Goal: Information Seeking & Learning: Learn about a topic

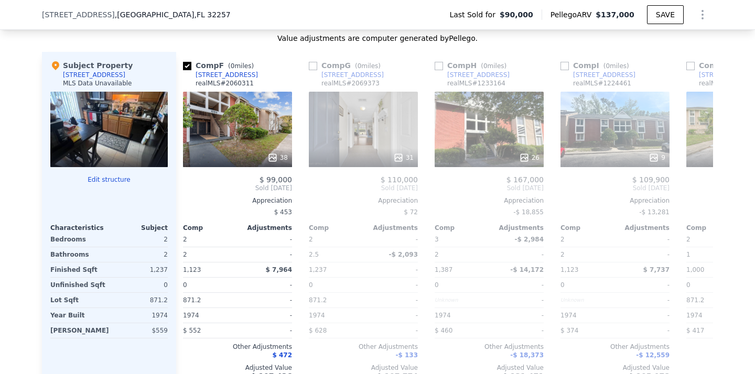
scroll to position [0, 630]
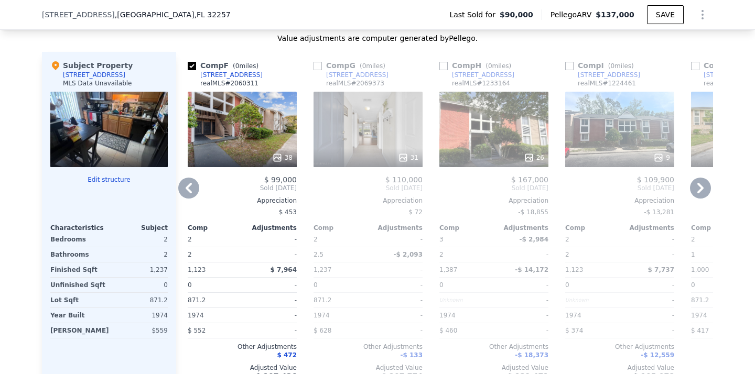
click at [314, 63] on input "checkbox" at bounding box center [318, 66] width 8 height 8
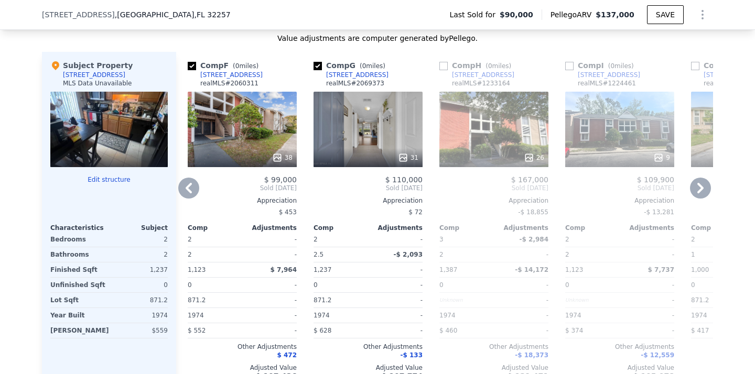
click at [317, 64] on input "checkbox" at bounding box center [318, 66] width 8 height 8
checkbox input "false"
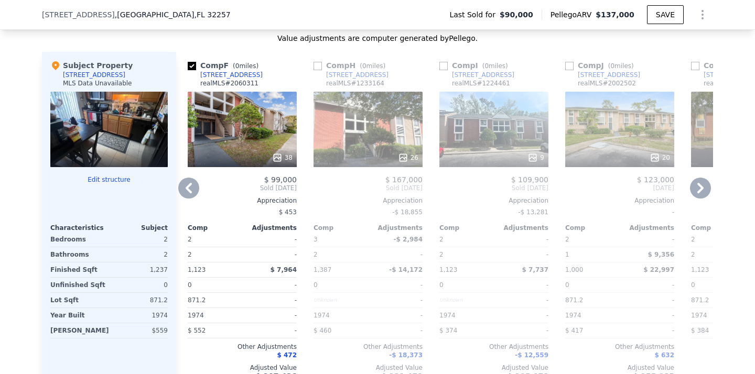
click at [317, 64] on input "checkbox" at bounding box center [318, 66] width 8 height 8
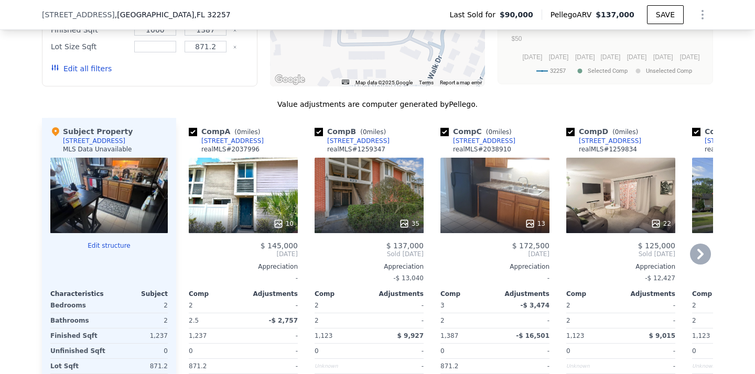
scroll to position [1012, 0]
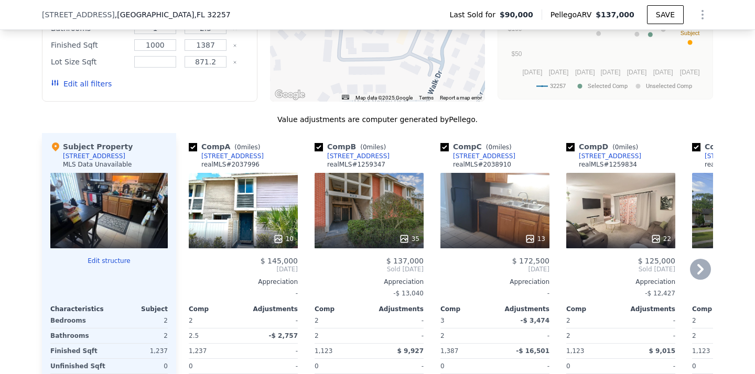
checkbox input "false"
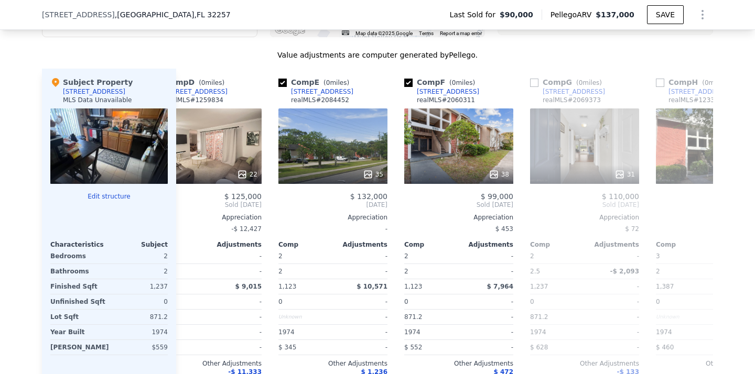
scroll to position [0, 416]
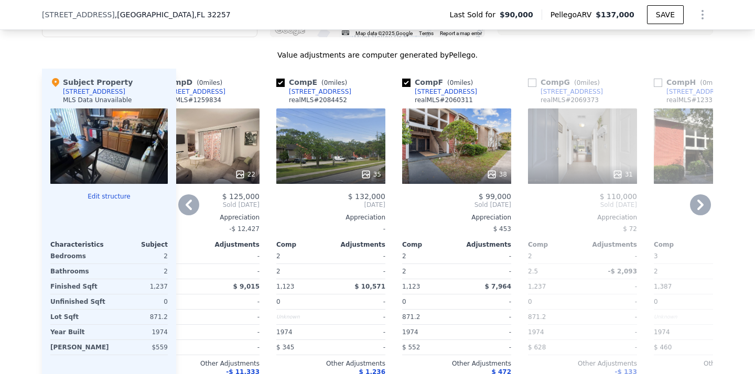
click at [536, 85] on input "checkbox" at bounding box center [532, 83] width 8 height 8
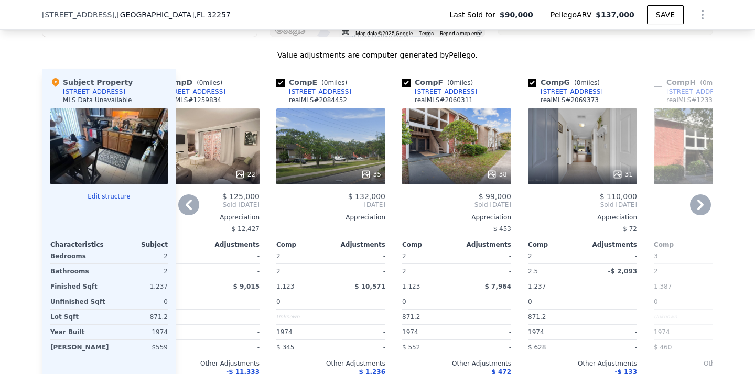
click at [622, 171] on icon at bounding box center [617, 174] width 10 height 10
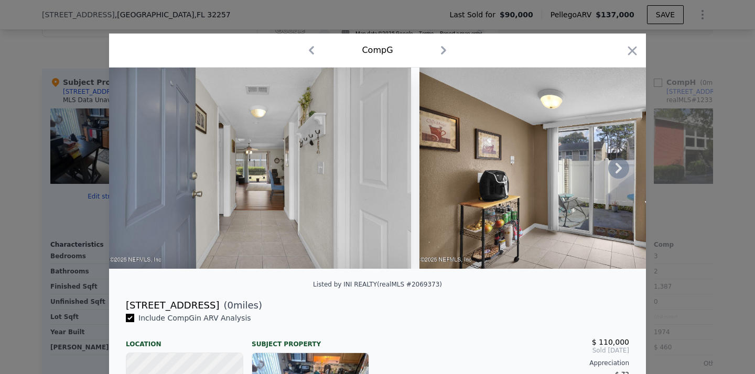
click at [620, 168] on icon at bounding box center [619, 168] width 6 height 10
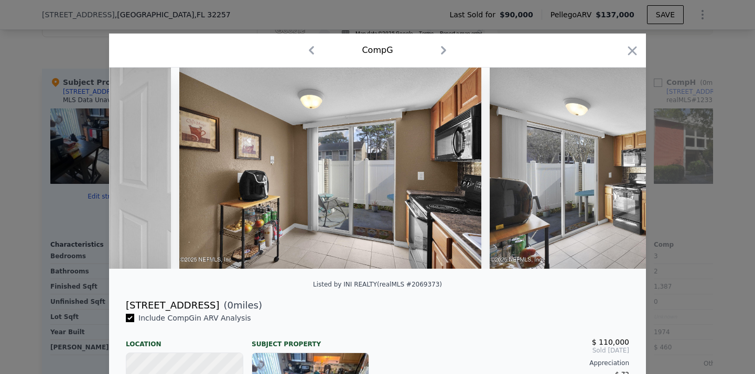
click at [620, 168] on img at bounding box center [641, 168] width 302 height 201
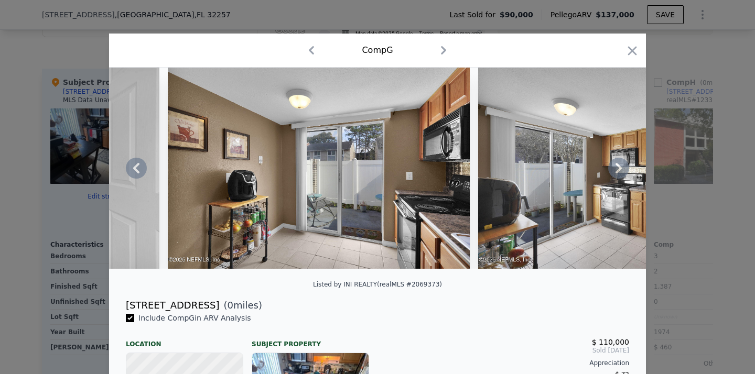
click at [620, 168] on icon at bounding box center [619, 168] width 6 height 10
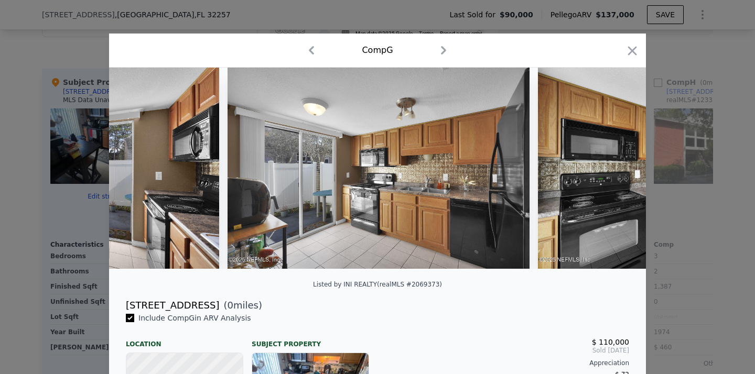
scroll to position [0, 503]
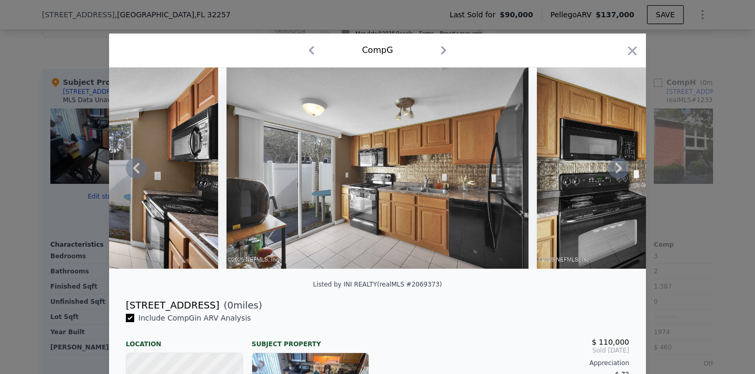
click at [620, 168] on div at bounding box center [377, 168] width 537 height 201
click at [620, 168] on icon at bounding box center [619, 168] width 6 height 10
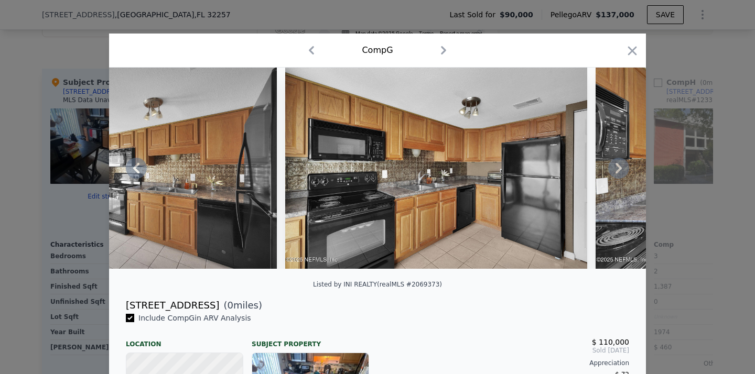
click at [620, 168] on icon at bounding box center [619, 168] width 6 height 10
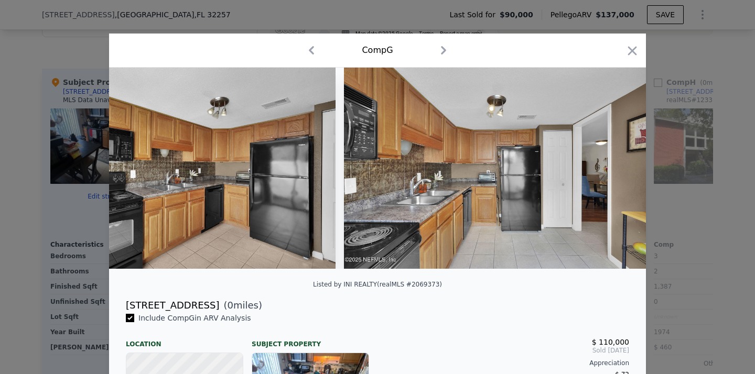
click at [620, 168] on img at bounding box center [495, 168] width 302 height 201
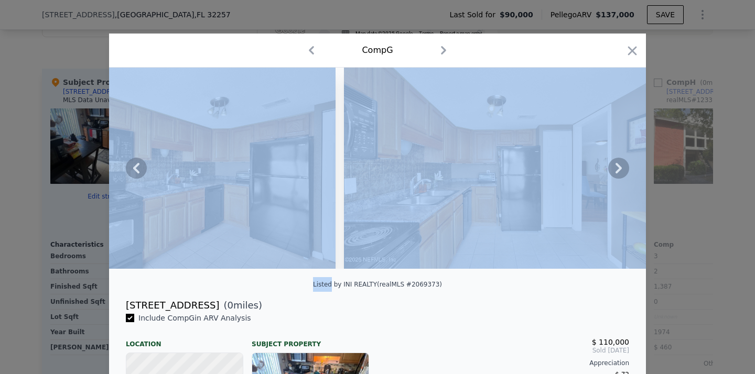
click at [620, 168] on icon at bounding box center [619, 168] width 6 height 10
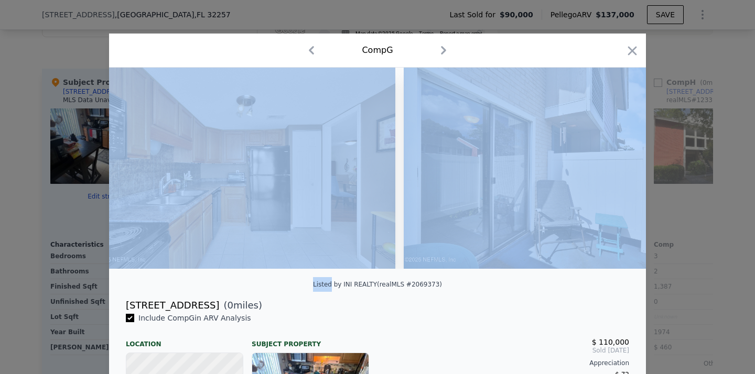
scroll to position [0, 1258]
click at [620, 168] on img at bounding box center [554, 168] width 302 height 201
click at [620, 168] on icon at bounding box center [619, 168] width 6 height 10
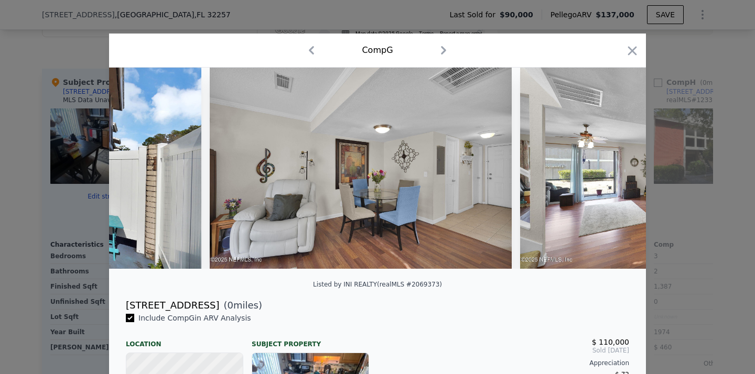
click at [620, 168] on img at bounding box center [671, 168] width 302 height 201
click at [620, 168] on icon at bounding box center [619, 168] width 6 height 10
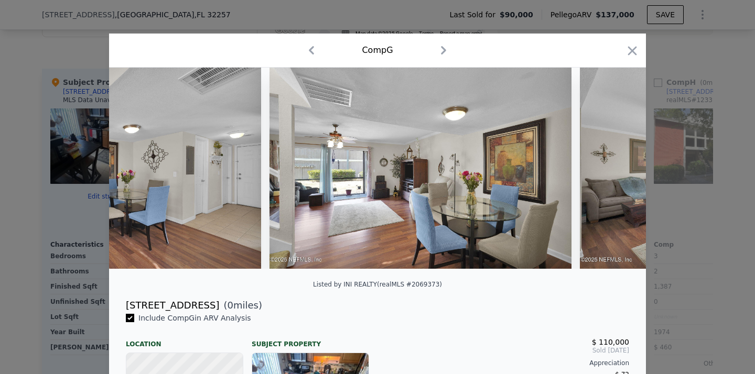
scroll to position [0, 2013]
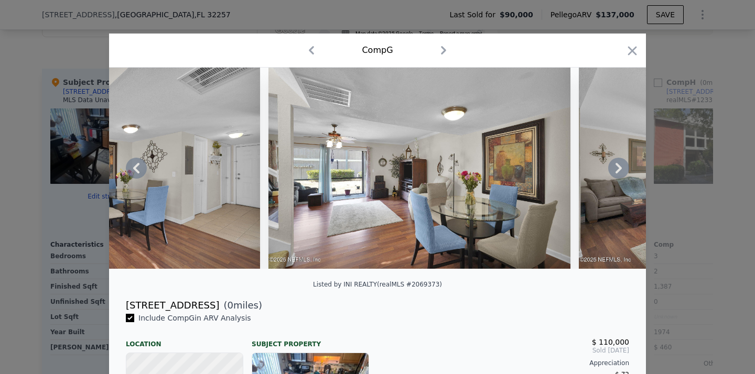
click at [620, 168] on div at bounding box center [377, 168] width 537 height 201
click at [620, 168] on icon at bounding box center [619, 168] width 6 height 10
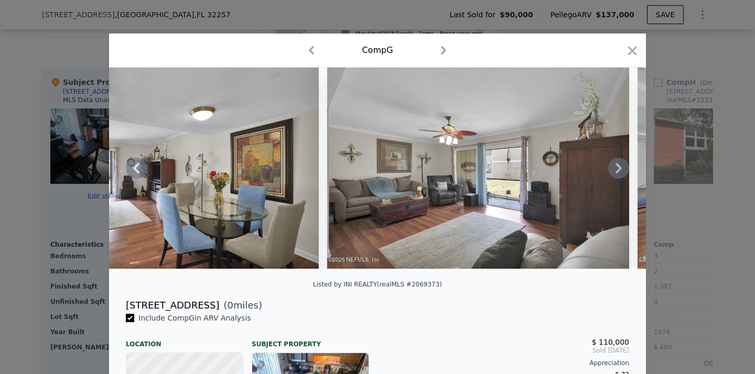
click at [620, 168] on icon at bounding box center [619, 168] width 6 height 10
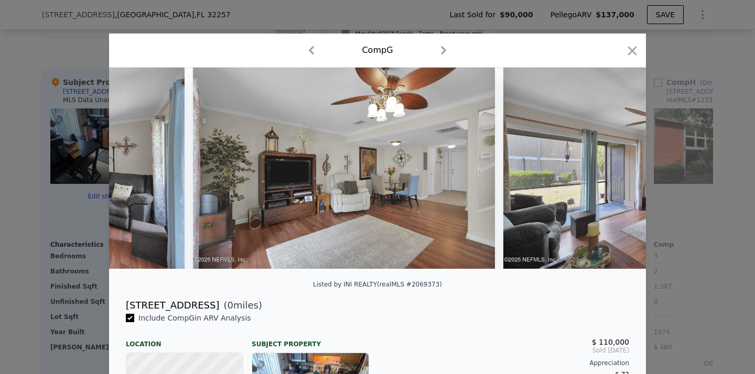
click at [620, 168] on img at bounding box center [654, 168] width 302 height 201
click at [620, 168] on icon at bounding box center [619, 168] width 6 height 10
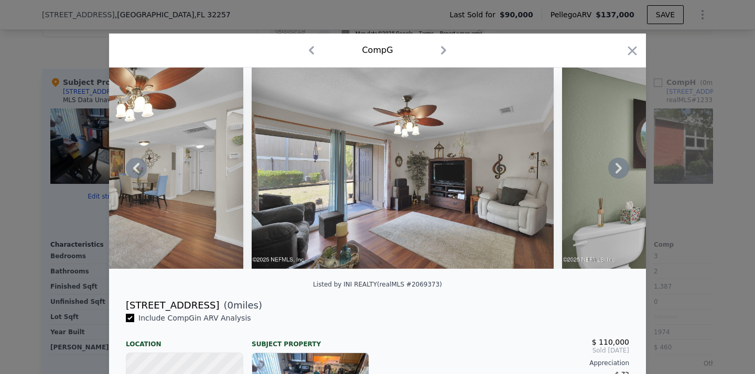
click at [619, 170] on icon at bounding box center [619, 168] width 6 height 10
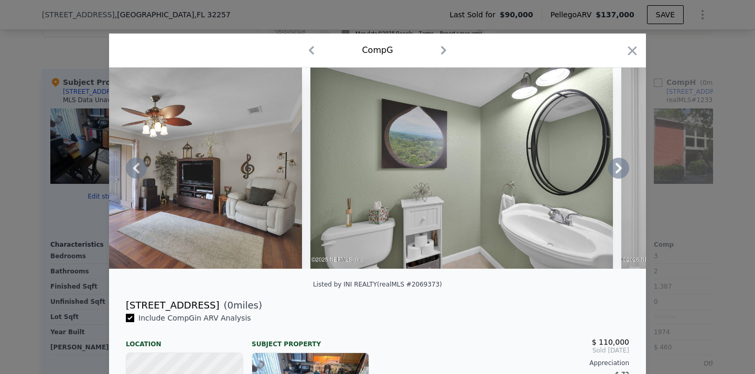
click at [619, 170] on icon at bounding box center [619, 168] width 6 height 10
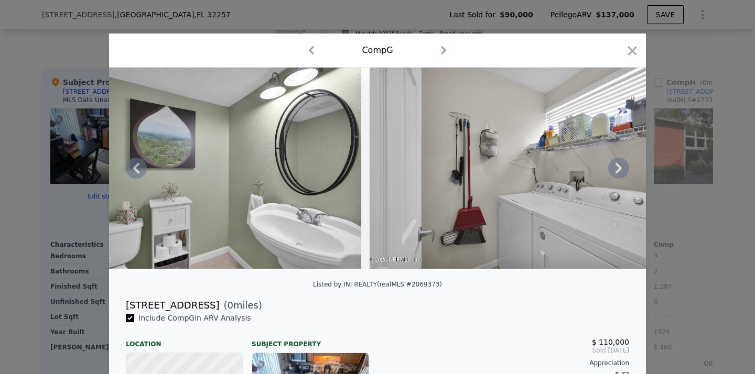
click at [619, 170] on icon at bounding box center [619, 168] width 6 height 10
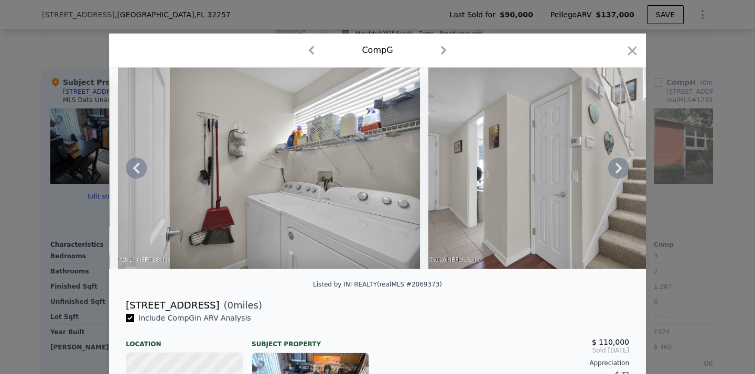
click at [619, 170] on icon at bounding box center [619, 168] width 6 height 10
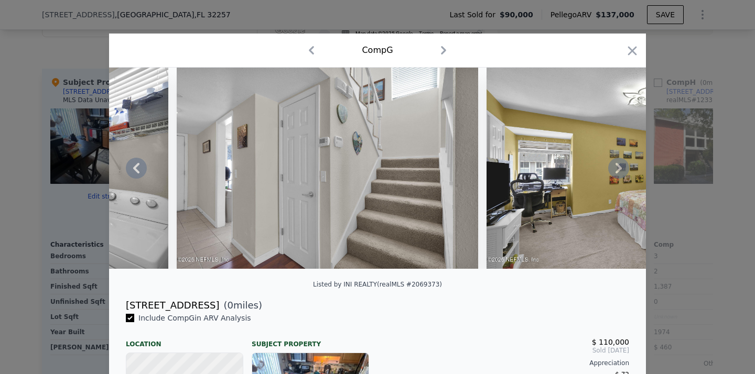
click at [619, 170] on icon at bounding box center [619, 168] width 6 height 10
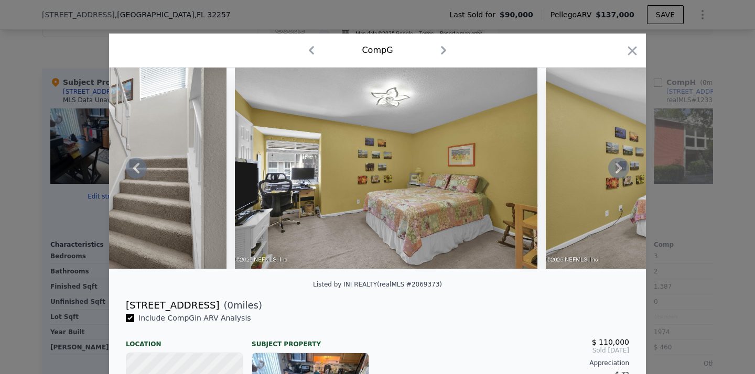
click at [619, 170] on icon at bounding box center [619, 168] width 6 height 10
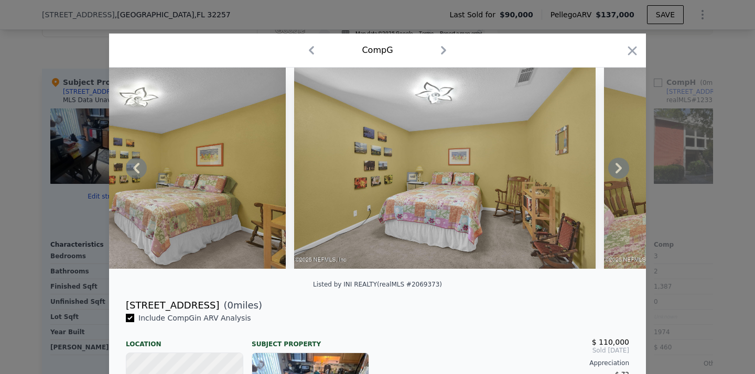
click at [619, 170] on icon at bounding box center [619, 168] width 6 height 10
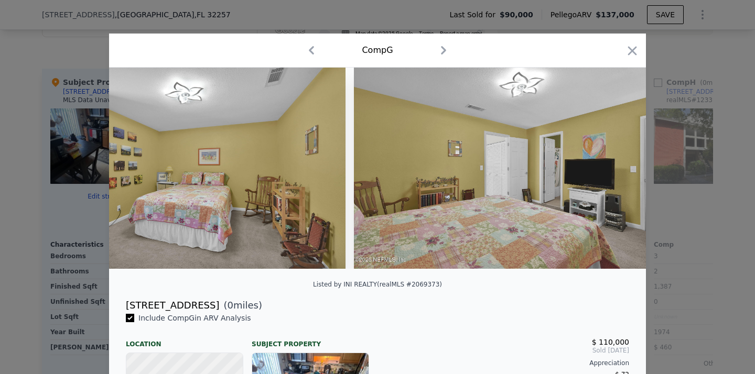
scroll to position [0, 5033]
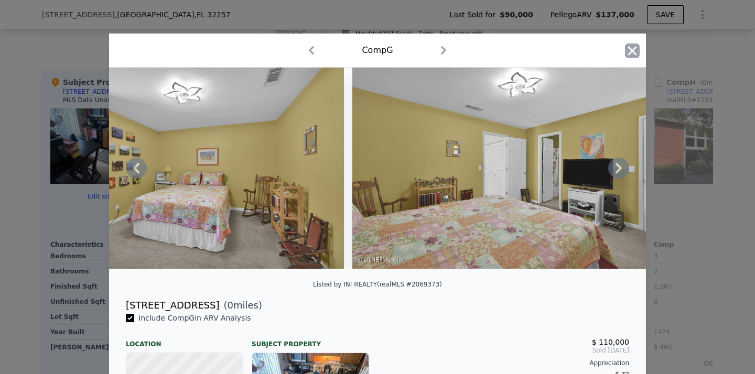
click at [631, 49] on icon "button" at bounding box center [632, 50] width 9 height 9
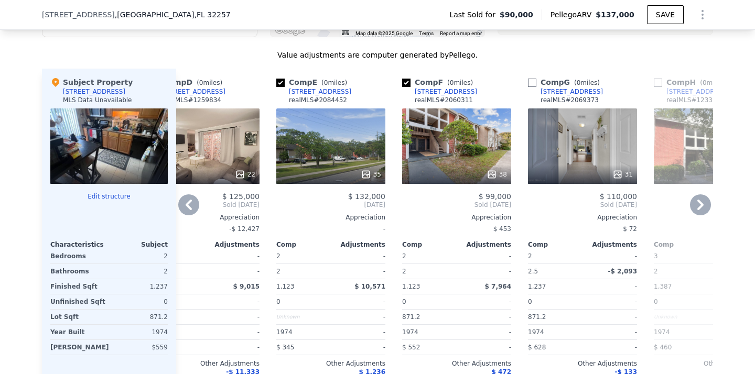
checkbox input "false"
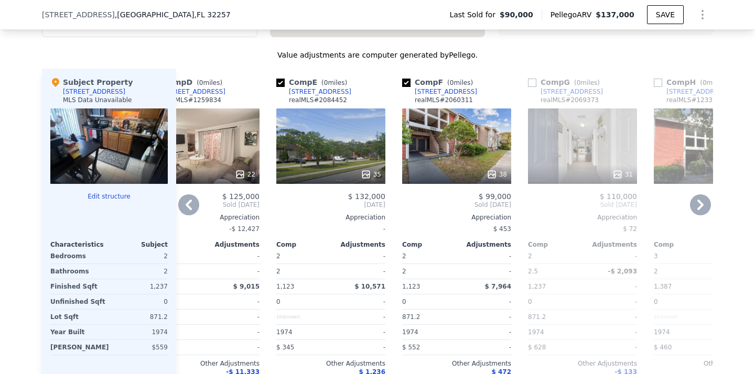
click at [702, 200] on icon at bounding box center [700, 205] width 21 height 21
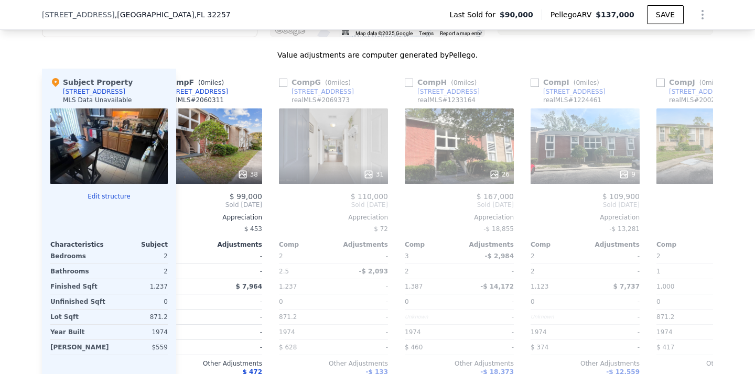
scroll to position [0, 667]
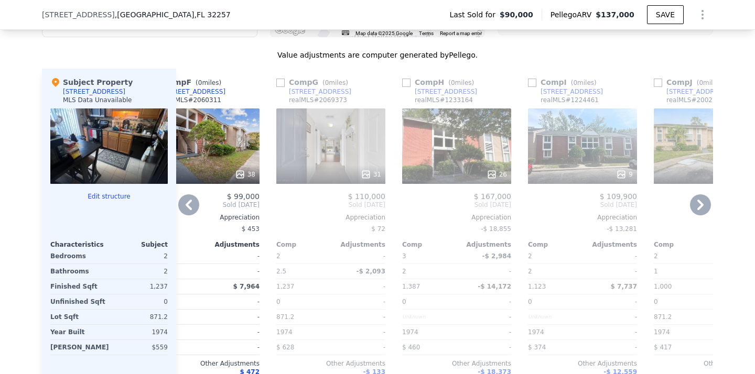
click at [702, 200] on icon at bounding box center [700, 205] width 21 height 21
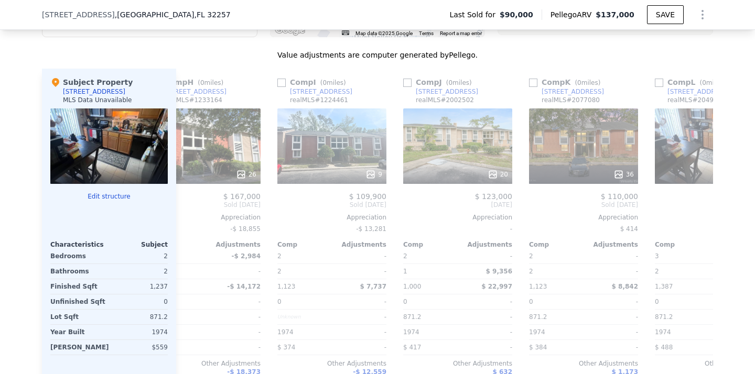
scroll to position [0, 919]
click at [191, 205] on icon at bounding box center [188, 205] width 21 height 21
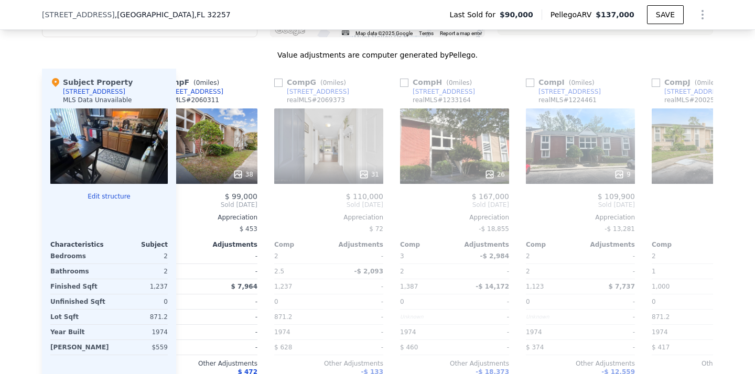
scroll to position [0, 667]
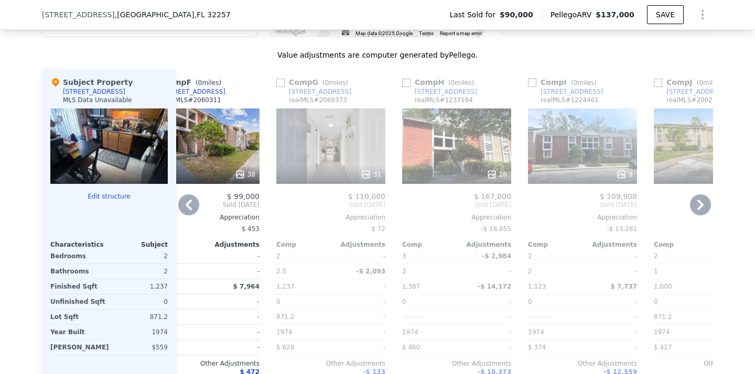
click at [196, 205] on icon at bounding box center [188, 205] width 21 height 21
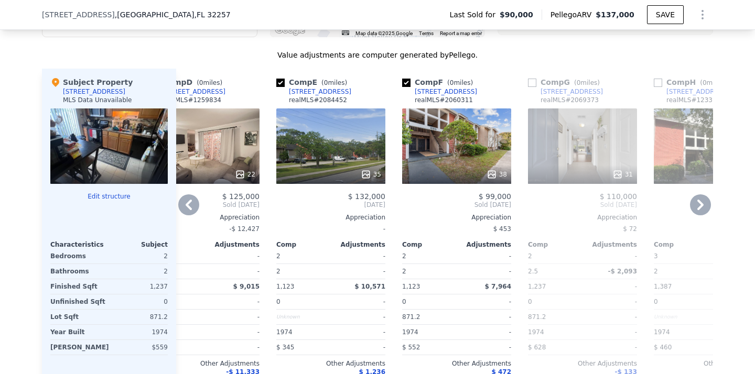
click at [196, 205] on icon at bounding box center [188, 205] width 21 height 21
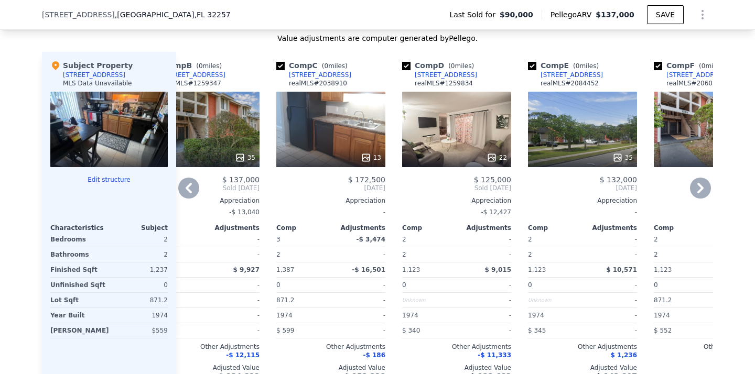
scroll to position [1093, 0]
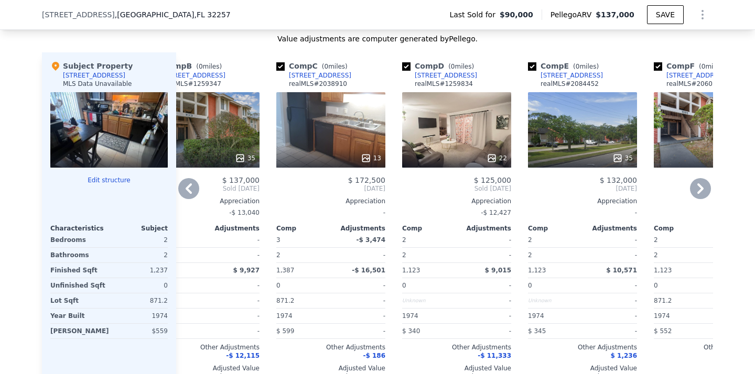
click at [596, 146] on div "35" at bounding box center [582, 129] width 109 height 75
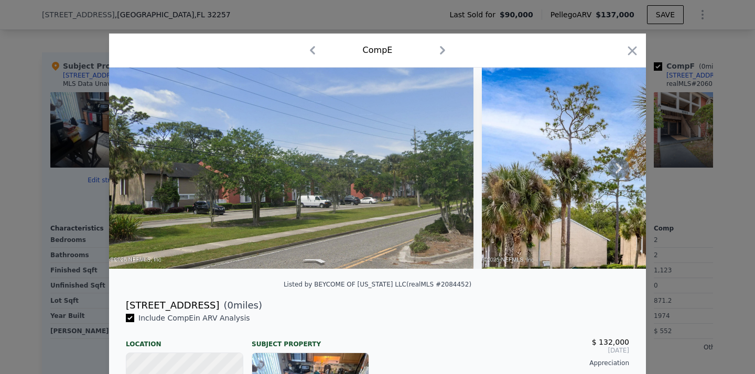
click at [618, 168] on icon at bounding box center [618, 168] width 21 height 21
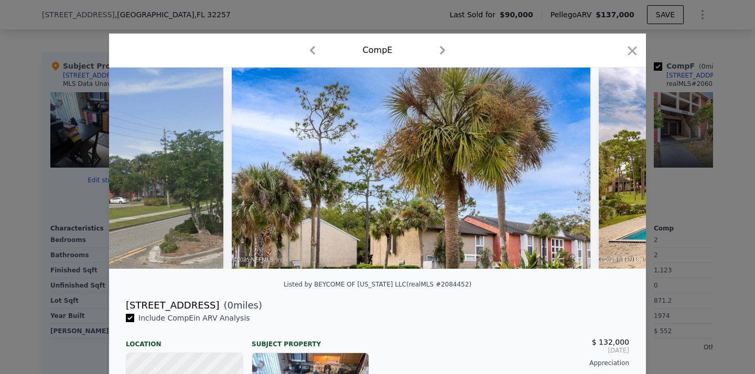
scroll to position [0, 252]
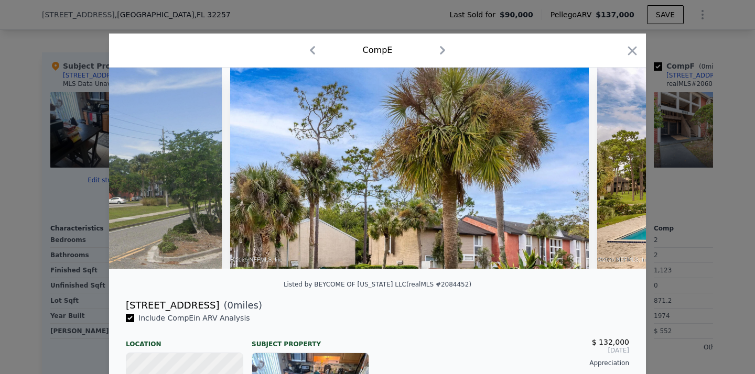
click at [618, 168] on img at bounding box center [750, 168] width 306 height 201
click at [628, 168] on icon at bounding box center [618, 168] width 21 height 21
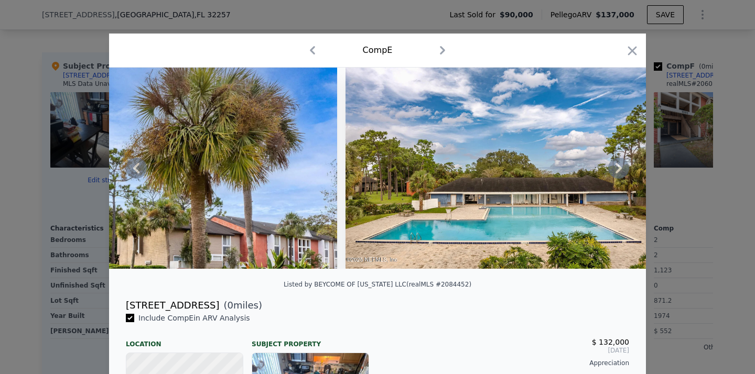
click at [628, 168] on icon at bounding box center [618, 168] width 21 height 21
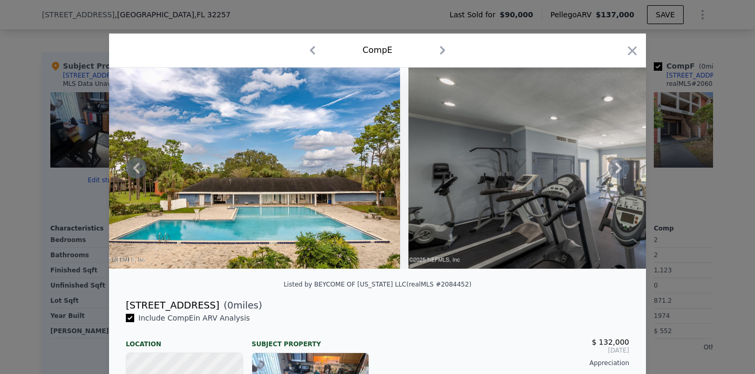
click at [628, 168] on icon at bounding box center [618, 168] width 21 height 21
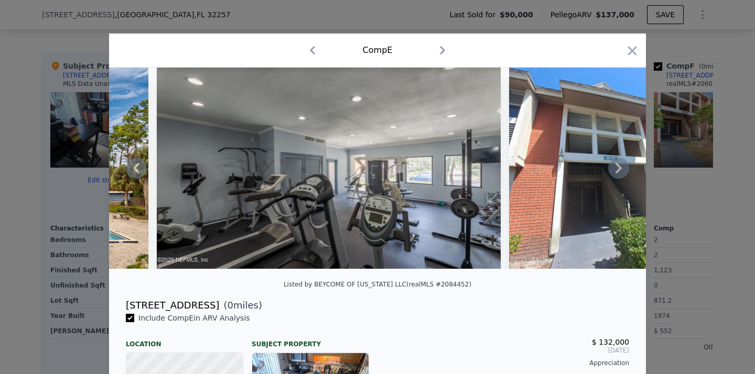
click at [628, 168] on icon at bounding box center [618, 168] width 21 height 21
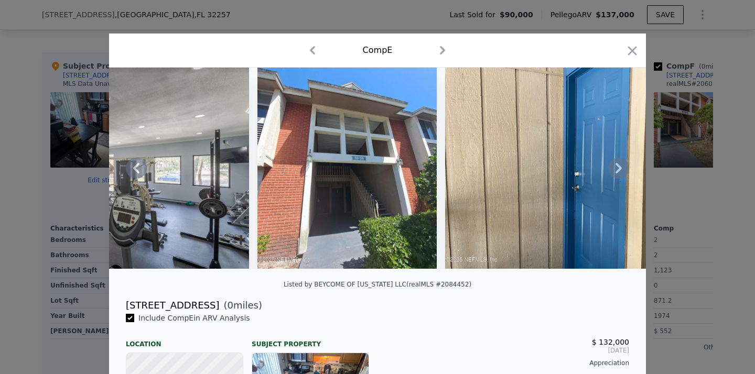
click at [628, 168] on div at bounding box center [377, 168] width 537 height 201
click at [628, 168] on icon at bounding box center [618, 168] width 21 height 21
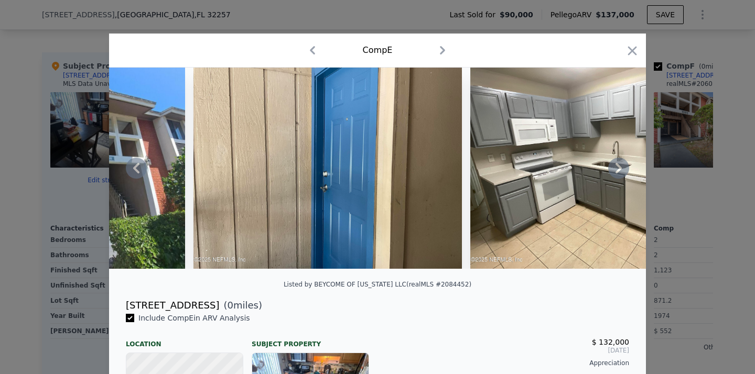
click at [627, 168] on icon at bounding box center [618, 168] width 21 height 21
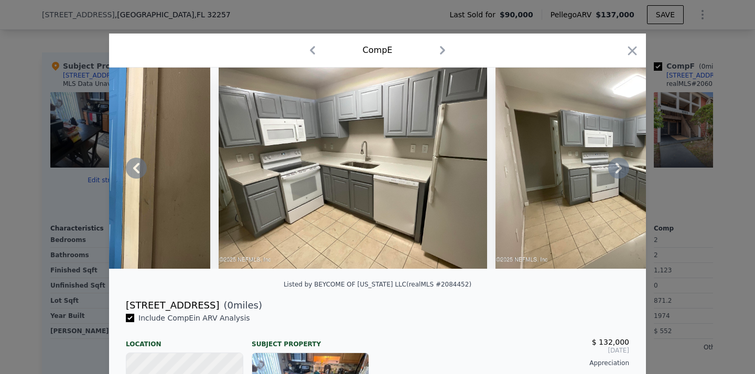
click at [627, 168] on icon at bounding box center [618, 168] width 21 height 21
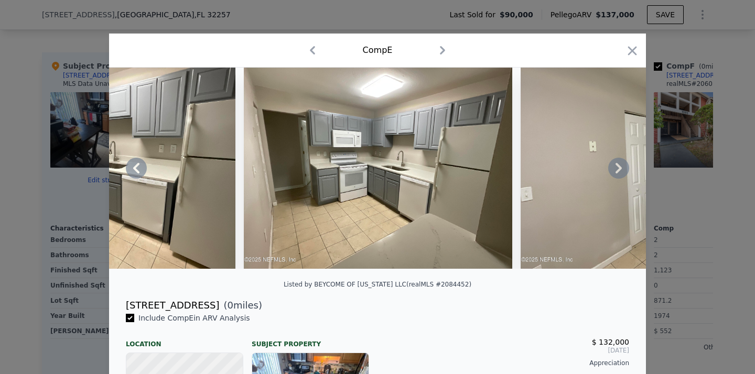
click at [627, 168] on icon at bounding box center [618, 168] width 21 height 21
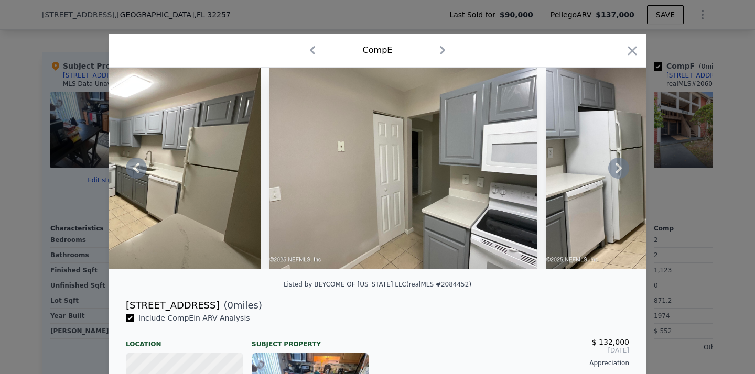
click at [627, 168] on icon at bounding box center [618, 168] width 21 height 21
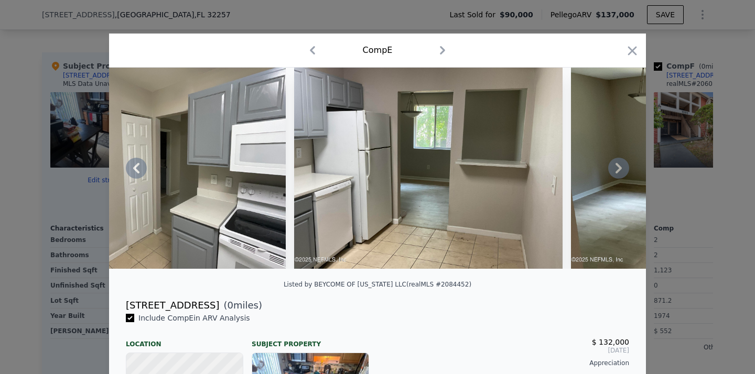
click at [627, 168] on icon at bounding box center [618, 168] width 21 height 21
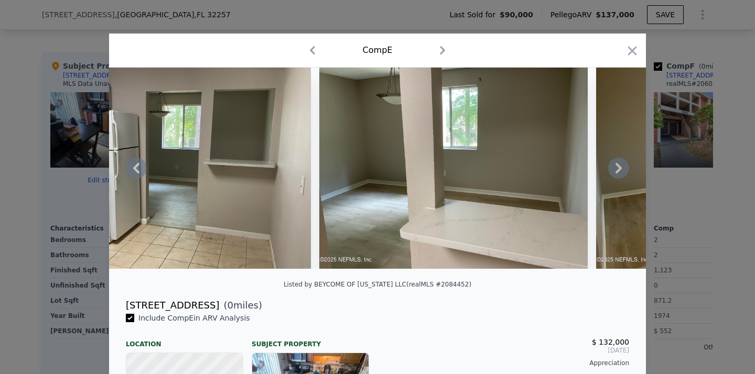
click at [627, 168] on icon at bounding box center [618, 168] width 21 height 21
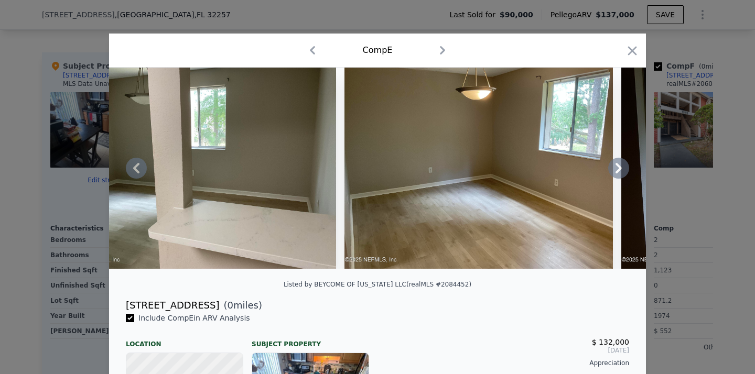
click at [627, 168] on icon at bounding box center [618, 168] width 21 height 21
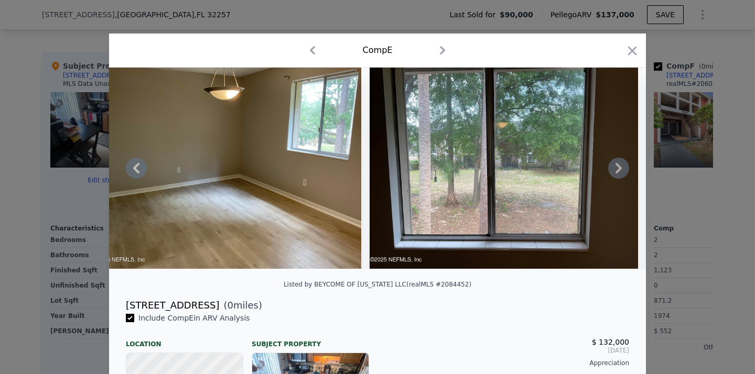
click at [627, 168] on icon at bounding box center [618, 168] width 21 height 21
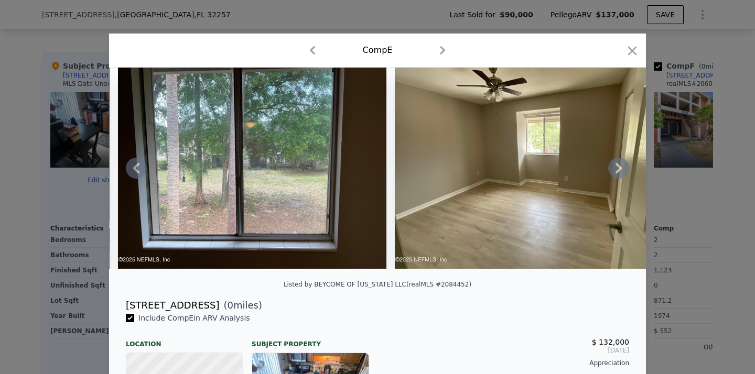
click at [627, 168] on icon at bounding box center [618, 168] width 21 height 21
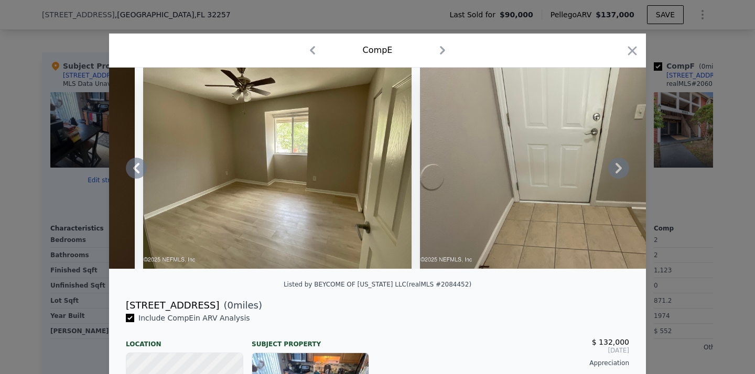
click at [627, 168] on icon at bounding box center [618, 168] width 21 height 21
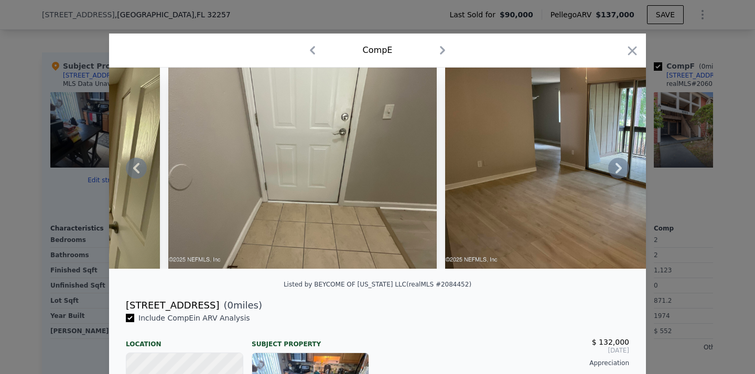
click at [627, 168] on icon at bounding box center [618, 168] width 21 height 21
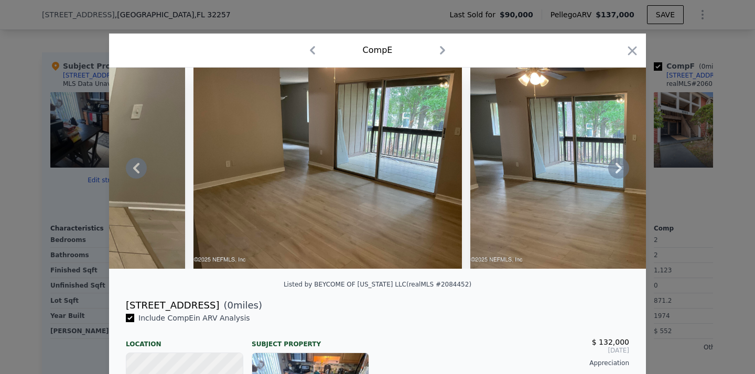
click at [627, 168] on icon at bounding box center [618, 168] width 21 height 21
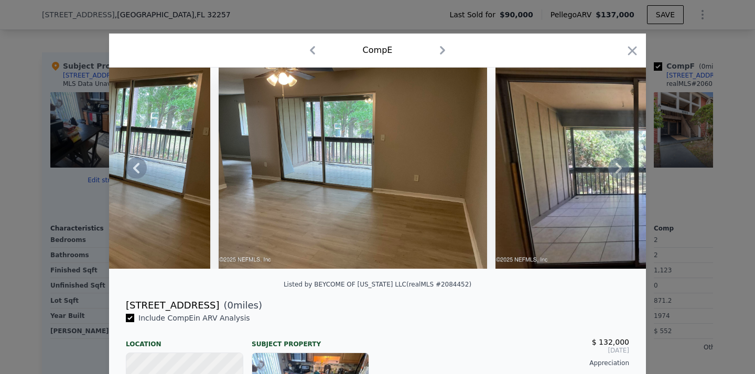
click at [627, 168] on icon at bounding box center [618, 168] width 21 height 21
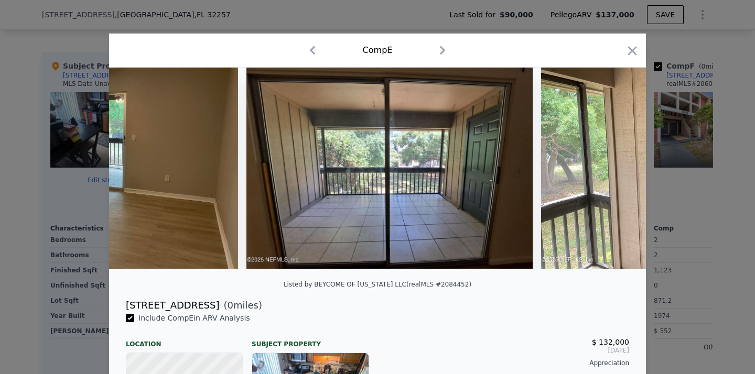
scroll to position [0, 4782]
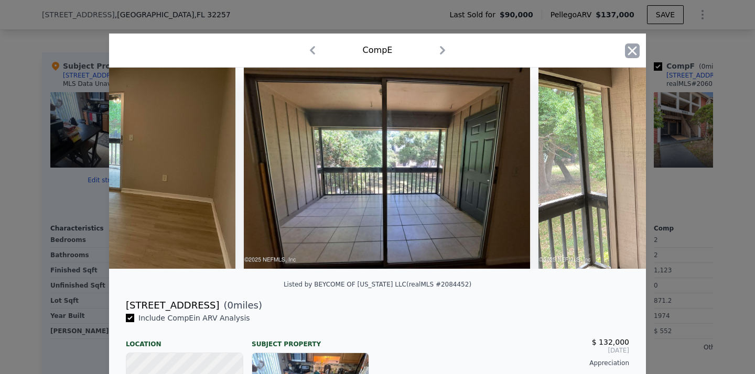
click at [629, 56] on icon "button" at bounding box center [632, 51] width 15 height 15
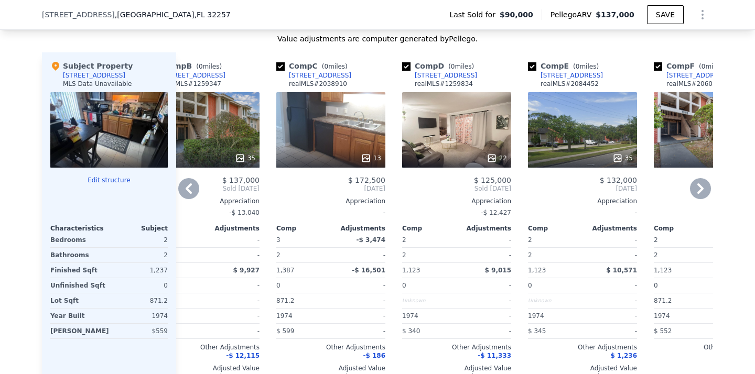
click at [337, 145] on div "13" at bounding box center [330, 129] width 109 height 75
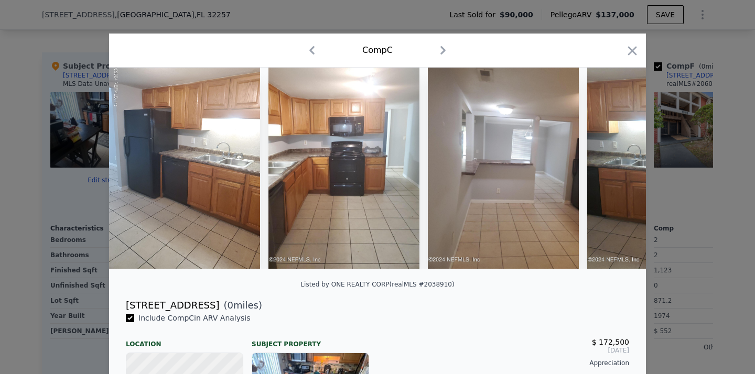
click at [554, 176] on img at bounding box center [503, 168] width 151 height 201
click at [632, 179] on img at bounding box center [662, 168] width 151 height 201
click at [434, 47] on div "Comp C" at bounding box center [377, 50] width 520 height 17
click at [441, 50] on icon "button" at bounding box center [443, 50] width 17 height 17
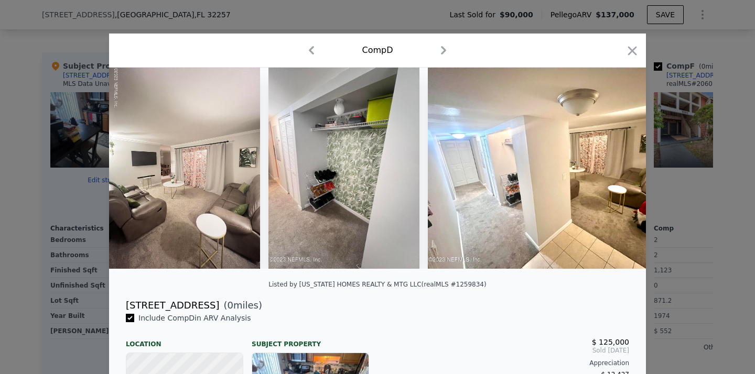
click at [441, 50] on icon "button" at bounding box center [443, 50] width 17 height 17
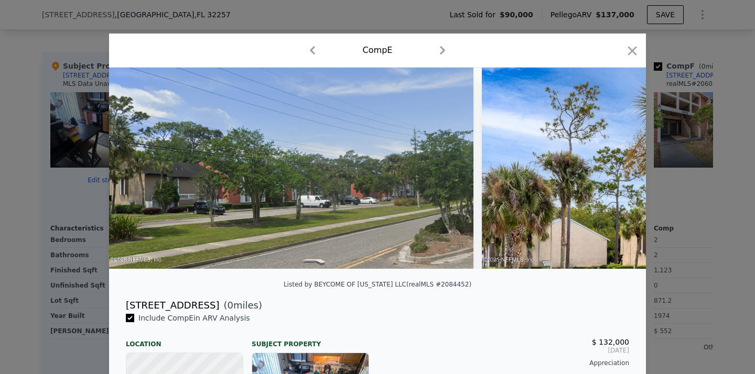
click at [441, 50] on icon "button" at bounding box center [442, 50] width 17 height 17
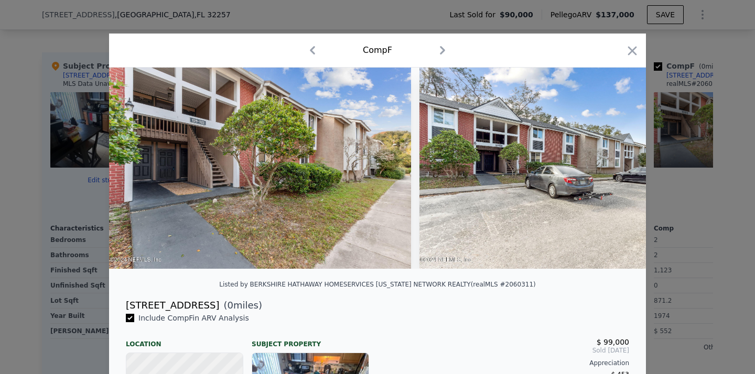
click at [441, 50] on icon "button" at bounding box center [442, 50] width 17 height 17
checkbox input "false"
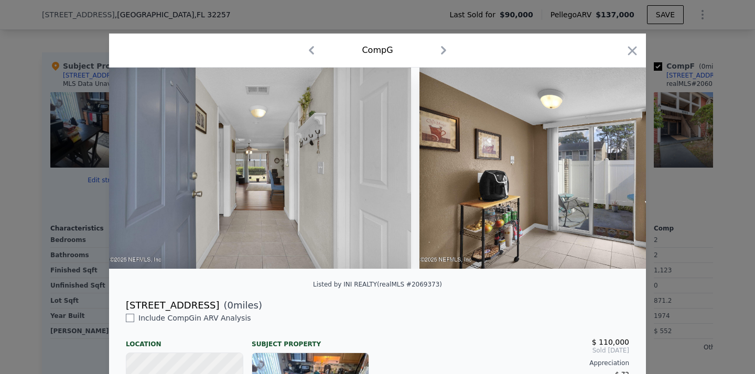
click at [441, 50] on icon "button" at bounding box center [443, 50] width 17 height 17
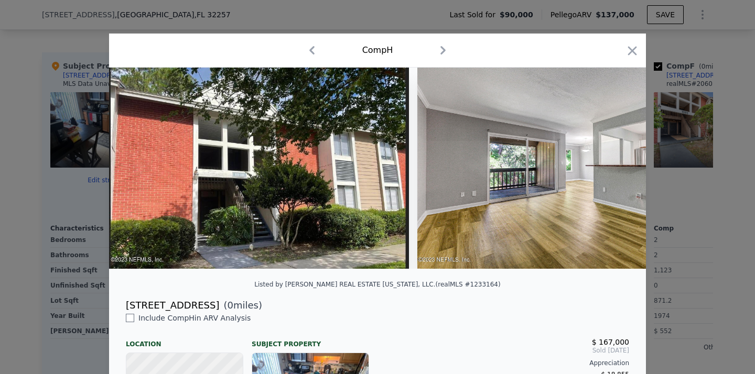
click at [441, 50] on icon "button" at bounding box center [443, 50] width 17 height 17
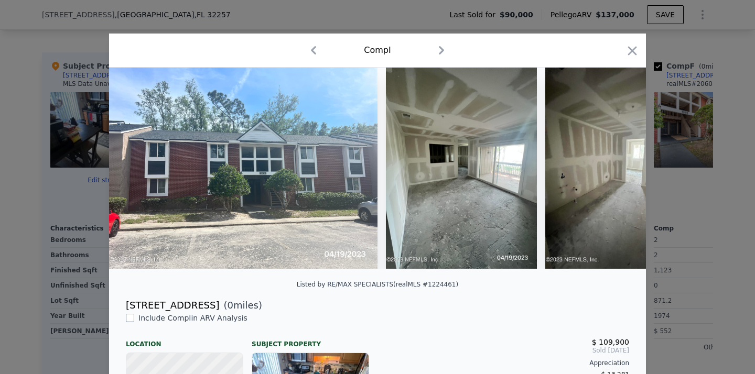
click at [441, 50] on icon "button" at bounding box center [441, 50] width 17 height 17
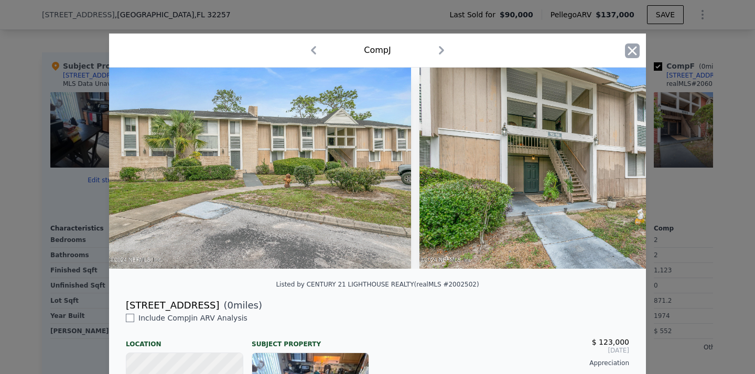
click at [628, 46] on icon "button" at bounding box center [632, 51] width 15 height 15
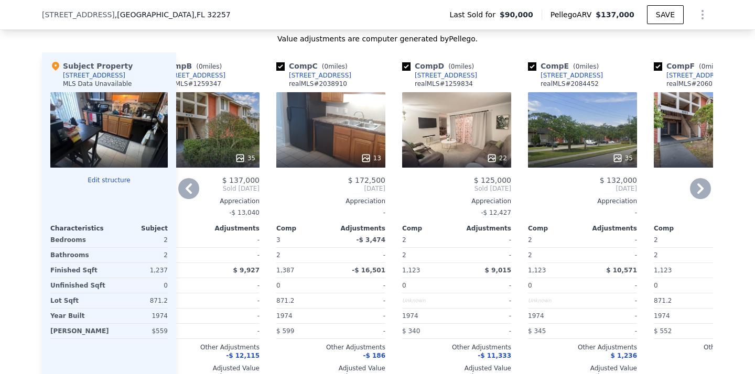
click at [187, 184] on icon at bounding box center [188, 188] width 21 height 21
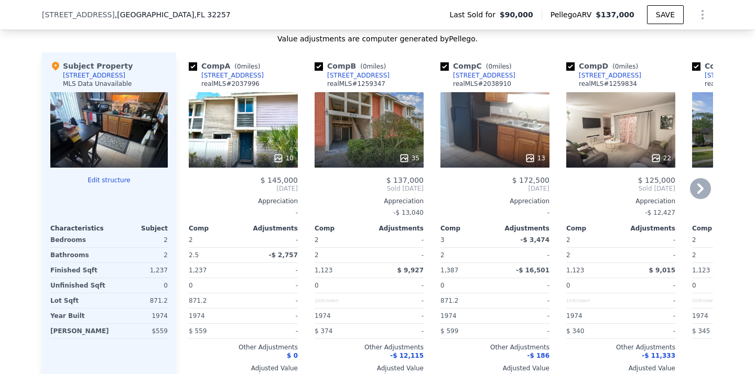
click at [374, 135] on div "35" at bounding box center [369, 129] width 109 height 75
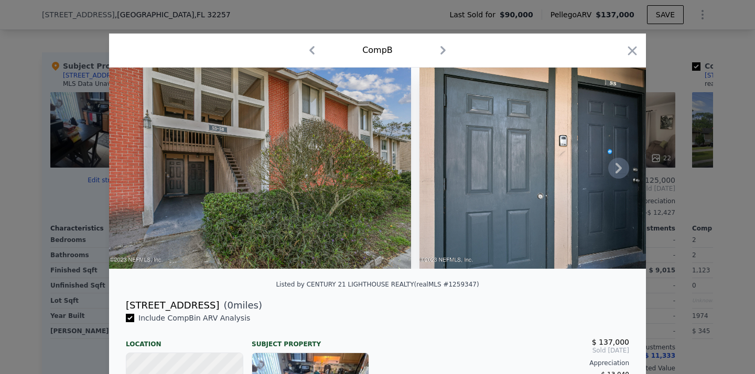
click at [625, 172] on icon at bounding box center [618, 168] width 21 height 21
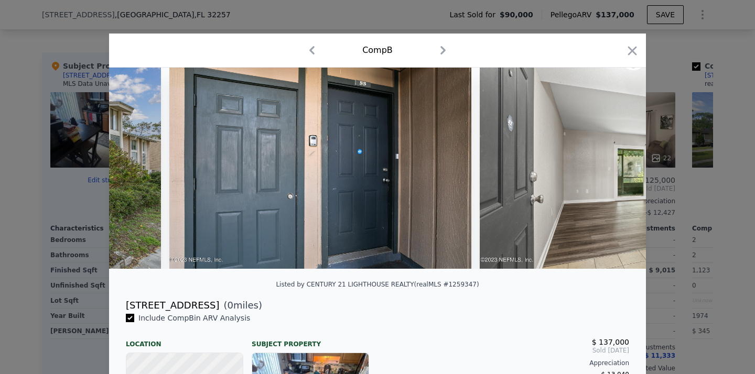
scroll to position [0, 252]
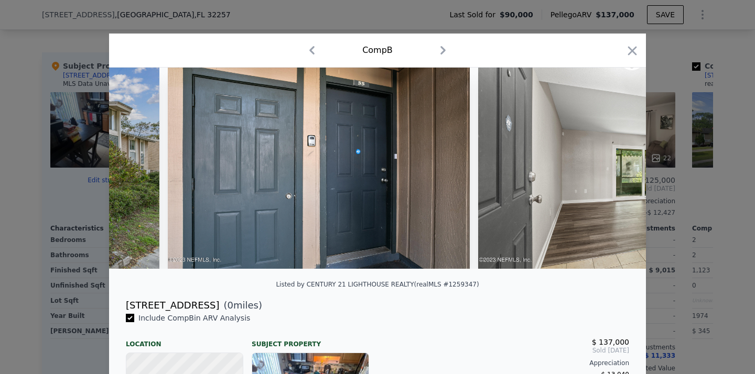
click at [625, 172] on img at bounding box center [629, 168] width 302 height 201
click at [610, 165] on icon at bounding box center [618, 168] width 21 height 21
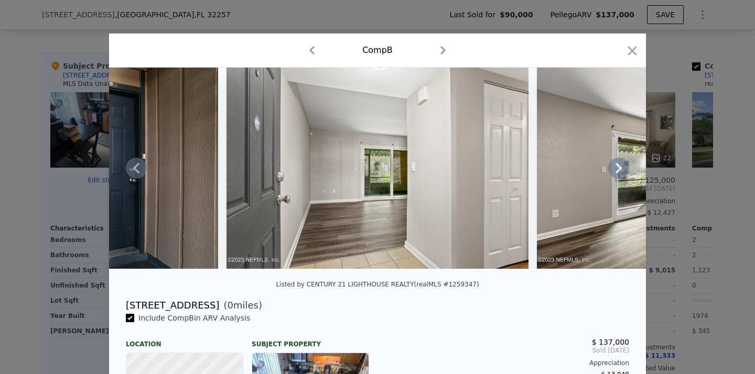
click at [614, 165] on icon at bounding box center [618, 168] width 21 height 21
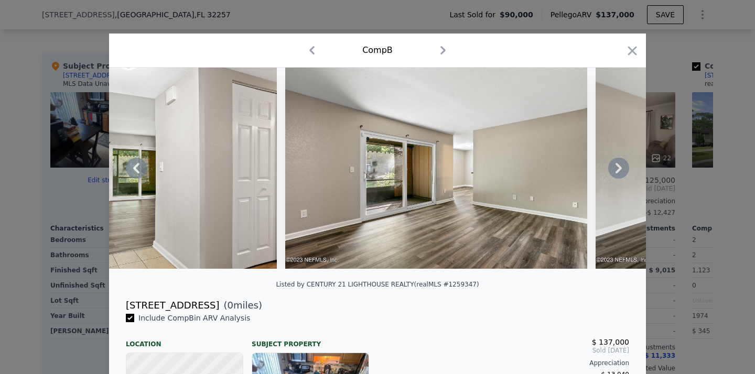
click at [614, 165] on icon at bounding box center [618, 168] width 21 height 21
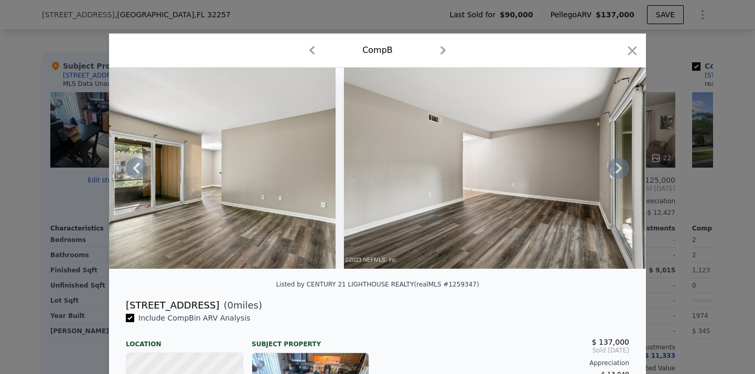
click at [614, 165] on icon at bounding box center [618, 168] width 21 height 21
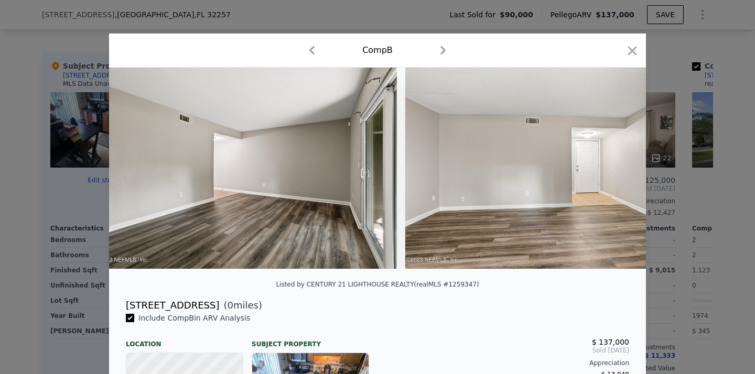
scroll to position [0, 1258]
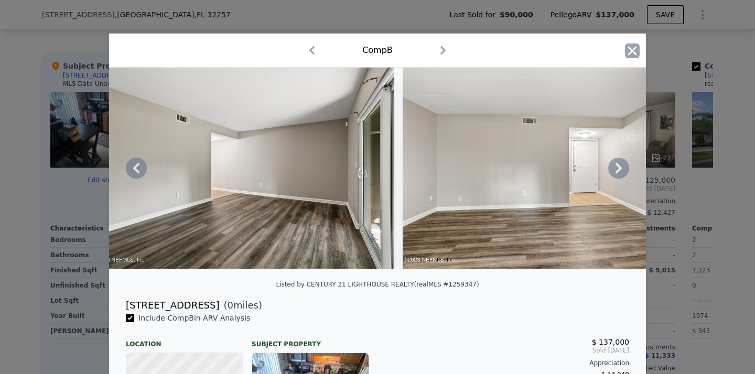
click at [631, 51] on icon "button" at bounding box center [632, 50] width 9 height 9
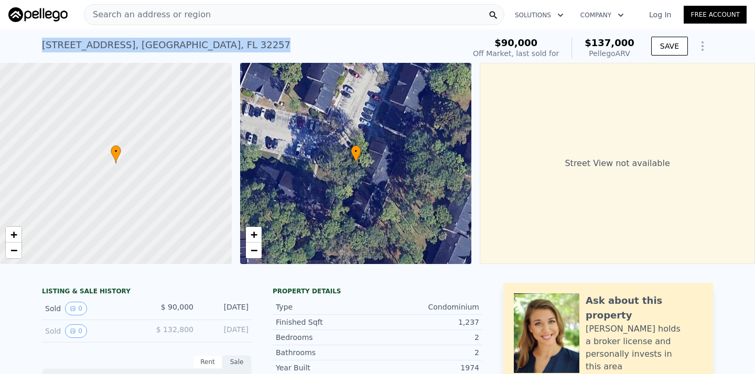
drag, startPoint x: 268, startPoint y: 49, endPoint x: 0, endPoint y: 49, distance: 268.4
click at [0, 49] on div "[STREET_ADDRESS] Sold [DATE] for $90k (~ARV $137k ) $90,000 Off Market, last so…" at bounding box center [377, 46] width 755 height 34
copy div "[STREET_ADDRESS]"
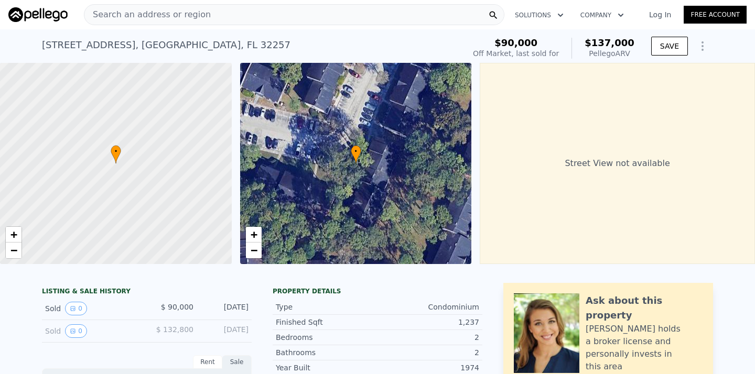
click at [135, 19] on span "Search an address or region" at bounding box center [147, 14] width 126 height 13
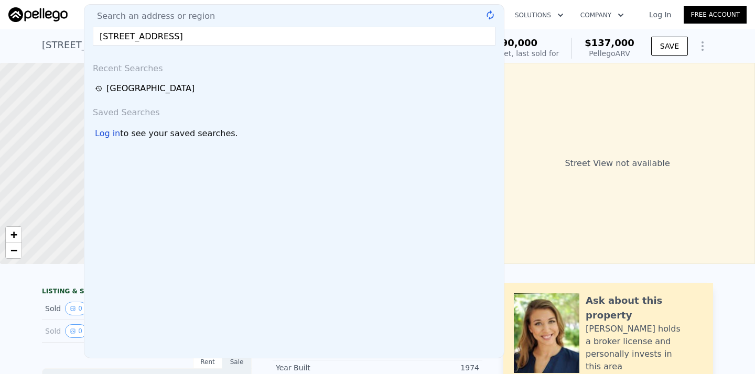
click at [201, 36] on input "[STREET_ADDRESS]" at bounding box center [294, 36] width 403 height 19
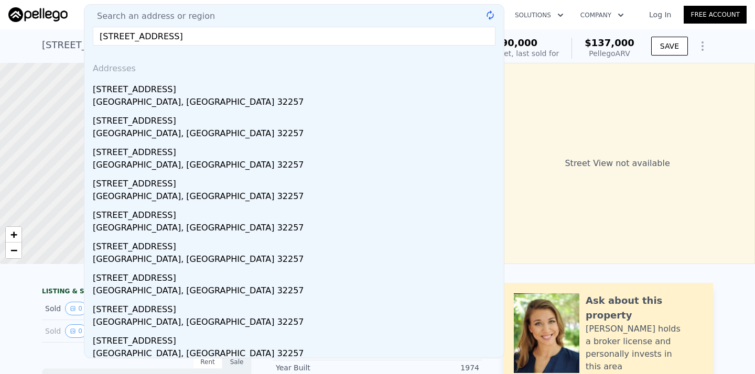
click at [315, 37] on input "[STREET_ADDRESS]" at bounding box center [294, 36] width 403 height 19
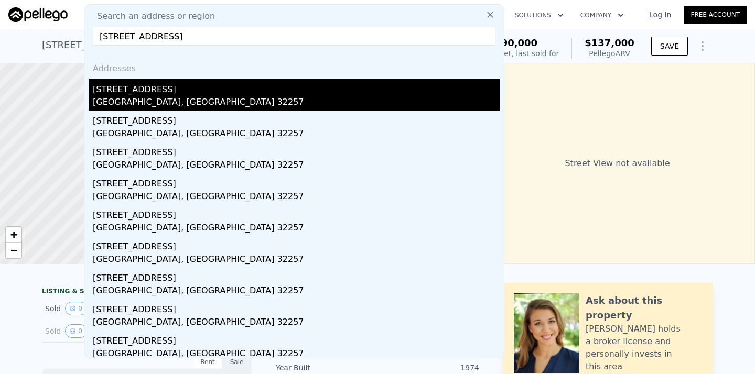
type input "[STREET_ADDRESS]"
click at [240, 87] on div "[STREET_ADDRESS]" at bounding box center [296, 87] width 407 height 17
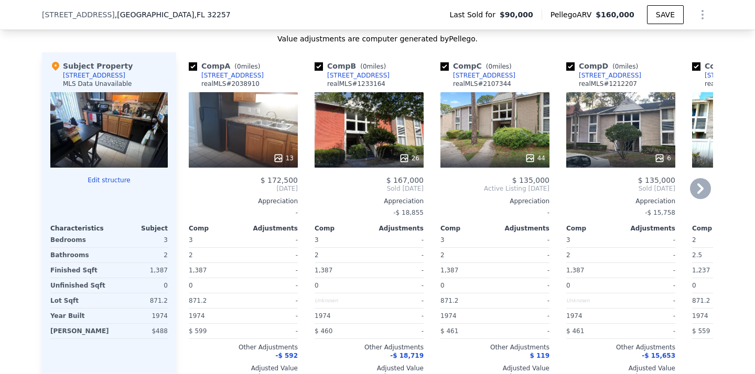
scroll to position [1085, 0]
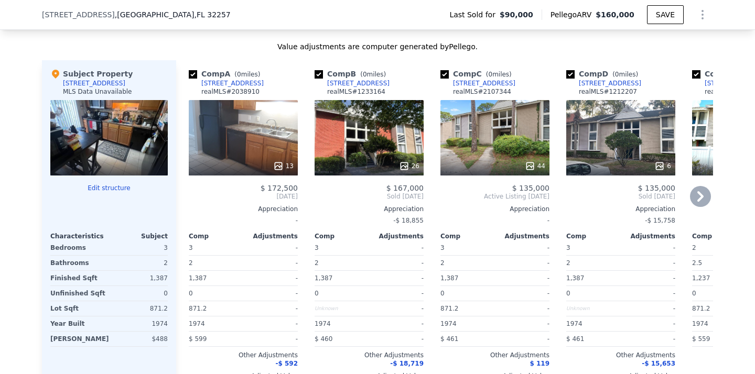
click at [698, 192] on icon at bounding box center [700, 196] width 6 height 10
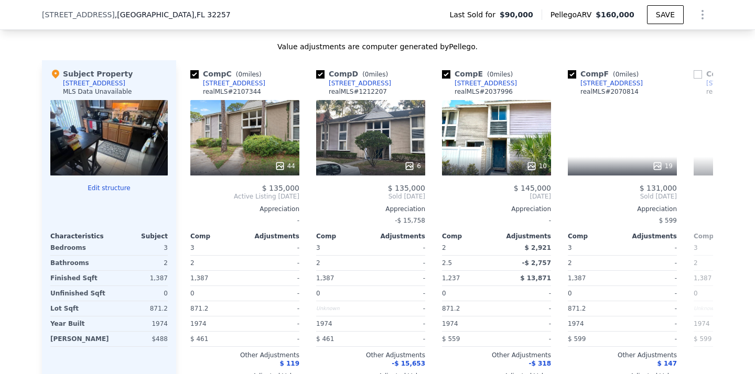
scroll to position [0, 252]
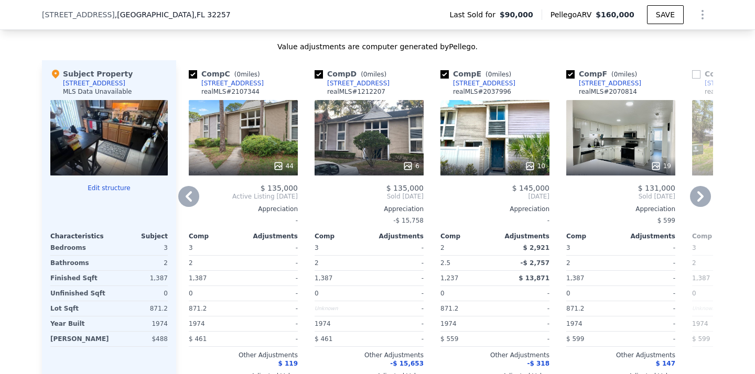
click at [317, 73] on input "checkbox" at bounding box center [319, 74] width 8 height 8
checkbox input "false"
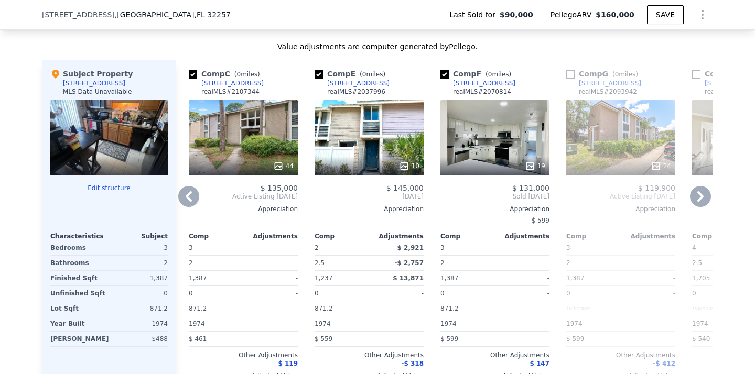
click at [573, 74] on input "checkbox" at bounding box center [570, 74] width 8 height 8
checkbox input "true"
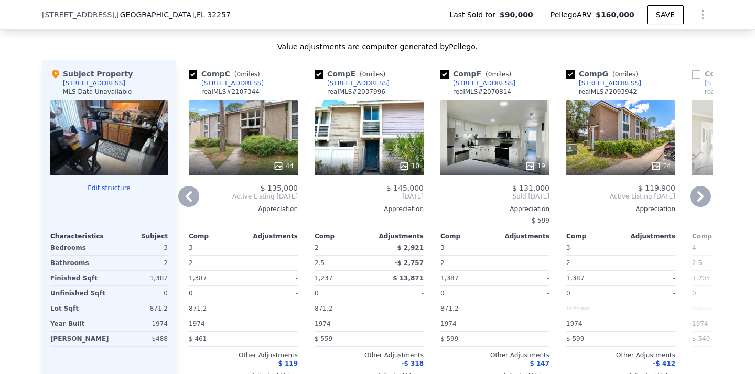
click at [192, 192] on icon at bounding box center [188, 196] width 21 height 21
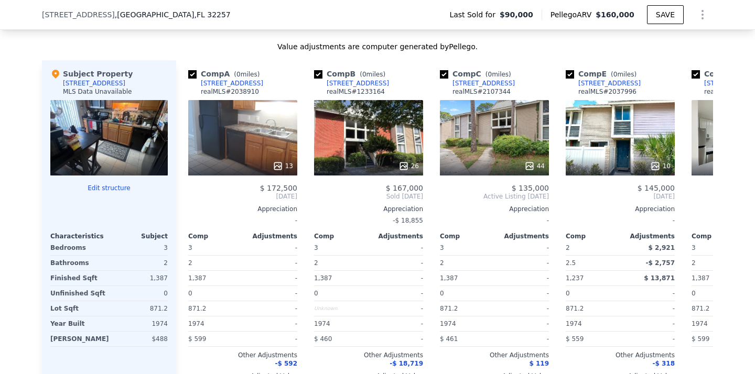
scroll to position [0, 0]
click at [317, 73] on input "checkbox" at bounding box center [319, 74] width 8 height 8
checkbox input "false"
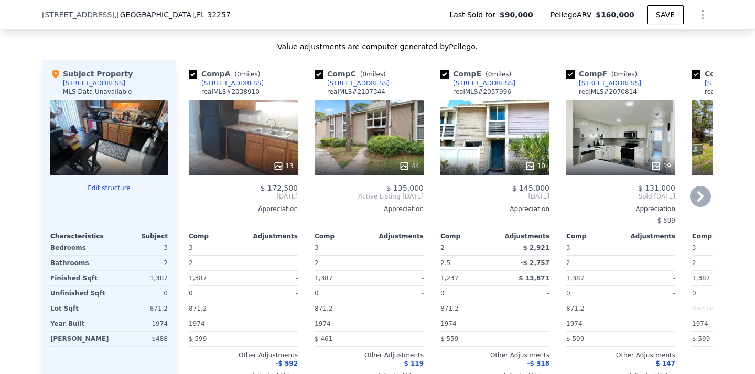
click at [650, 143] on div "19" at bounding box center [620, 137] width 109 height 75
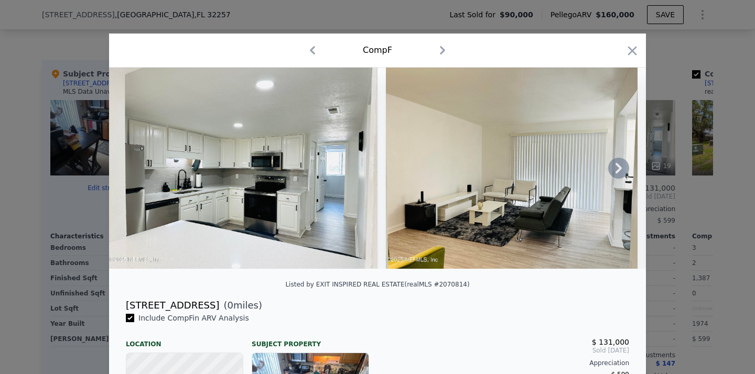
click at [622, 174] on icon at bounding box center [618, 168] width 21 height 21
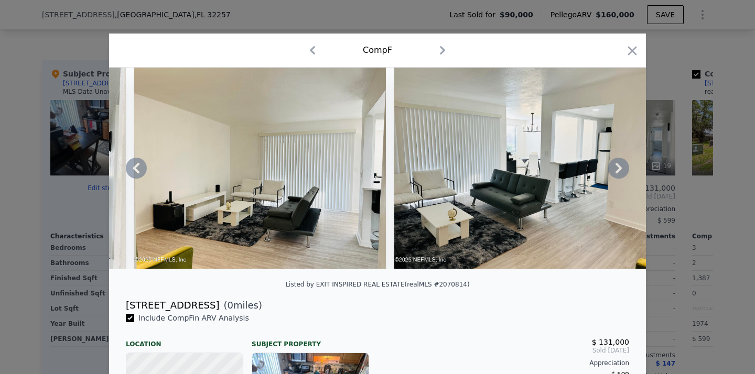
click at [622, 174] on icon at bounding box center [618, 168] width 21 height 21
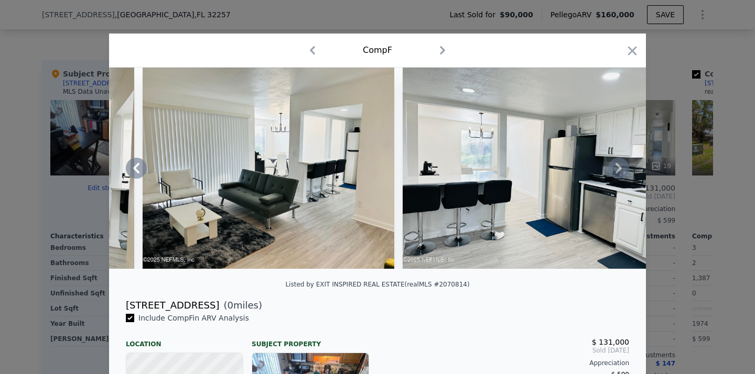
click at [622, 174] on icon at bounding box center [618, 168] width 21 height 21
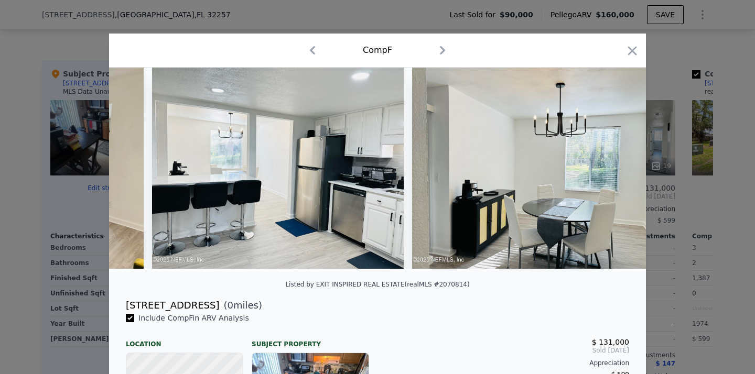
scroll to position [0, 755]
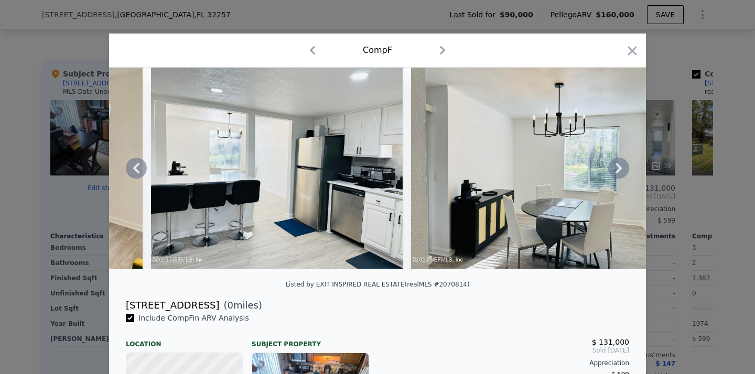
click at [622, 174] on div at bounding box center [377, 168] width 537 height 201
click at [622, 174] on icon at bounding box center [618, 168] width 21 height 21
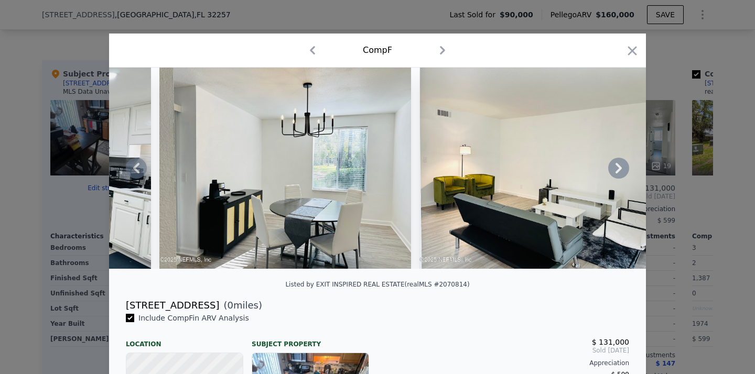
click at [616, 172] on icon at bounding box center [619, 168] width 6 height 10
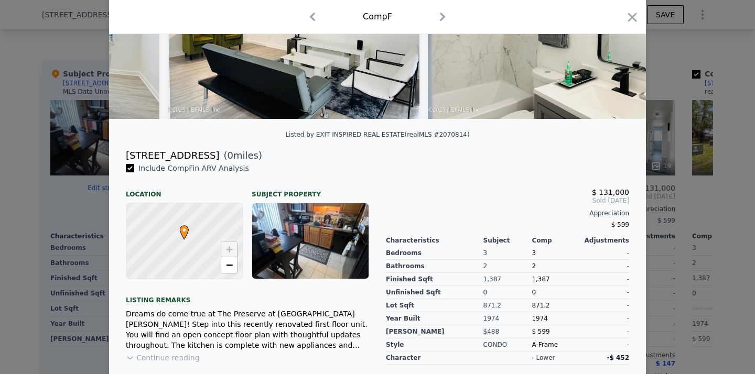
scroll to position [0, 0]
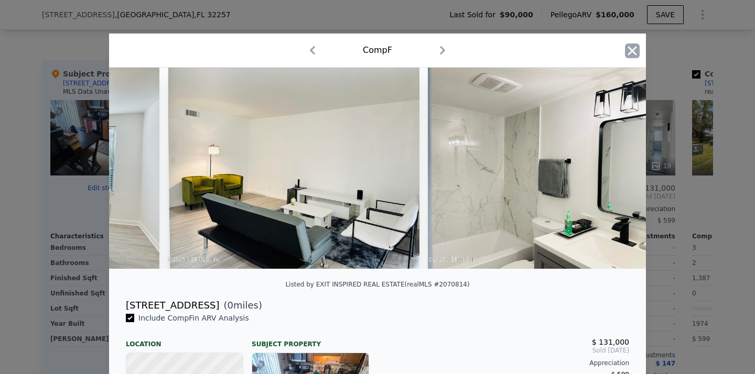
click at [636, 55] on icon "button" at bounding box center [632, 51] width 15 height 15
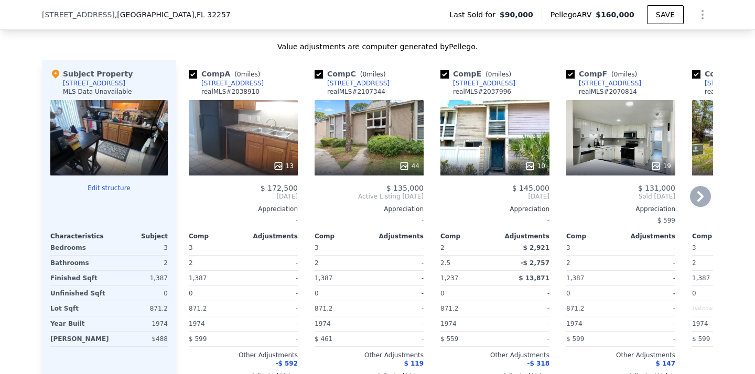
click at [704, 190] on icon at bounding box center [700, 196] width 21 height 21
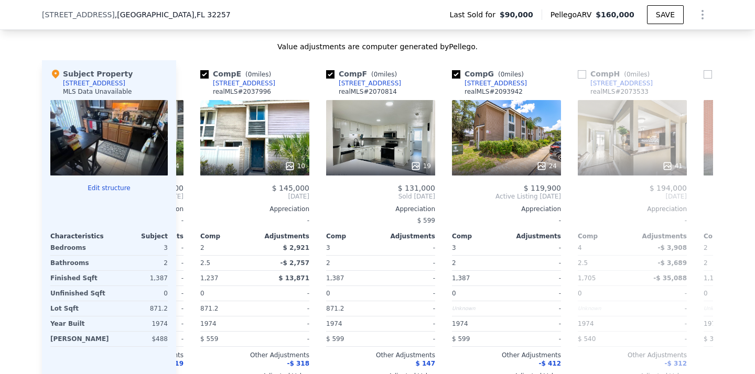
scroll to position [0, 252]
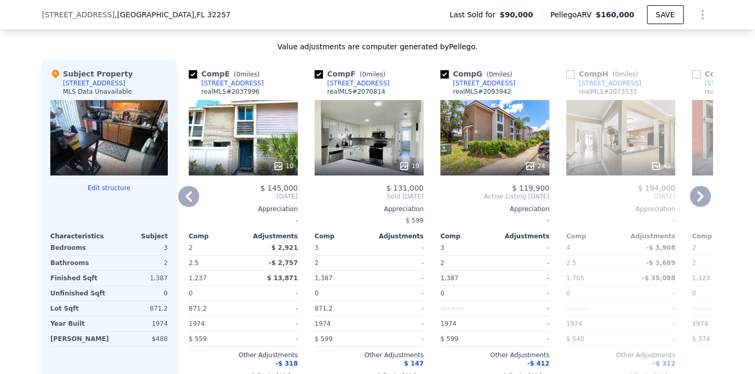
click at [208, 191] on div "$ 145,000" at bounding box center [243, 188] width 109 height 8
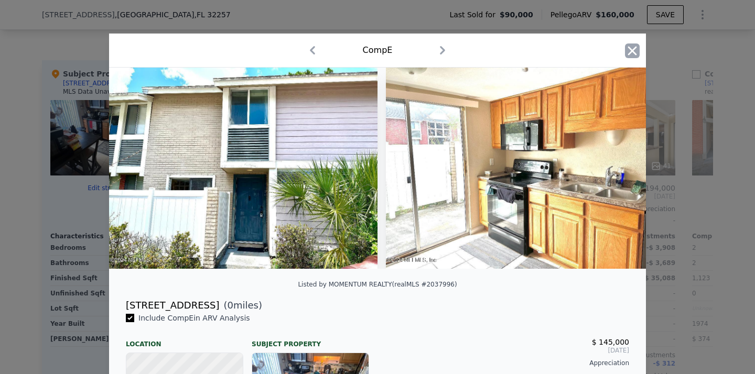
click at [636, 50] on icon "button" at bounding box center [632, 51] width 15 height 15
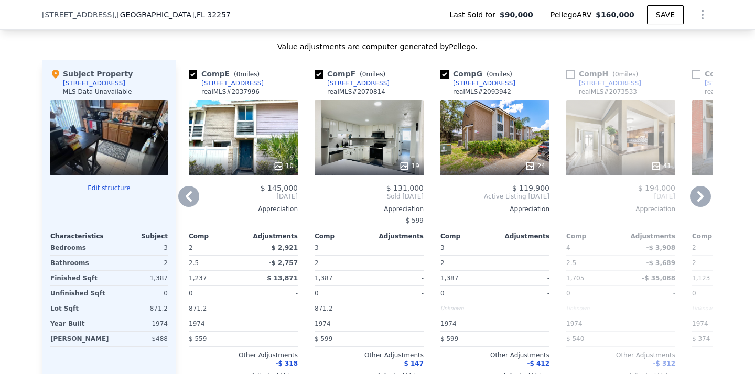
click at [187, 205] on icon at bounding box center [188, 196] width 21 height 21
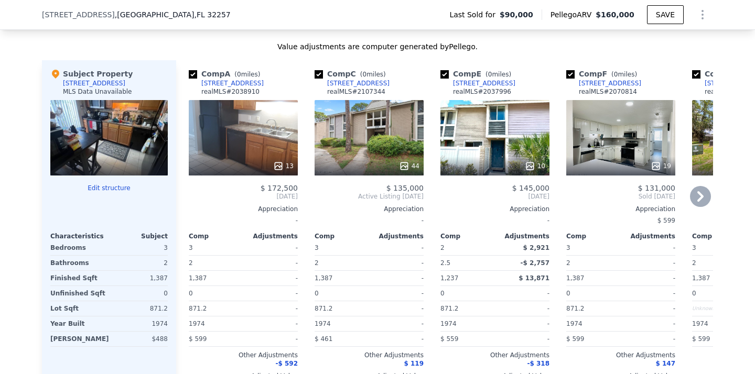
click at [276, 136] on div "13" at bounding box center [243, 137] width 109 height 75
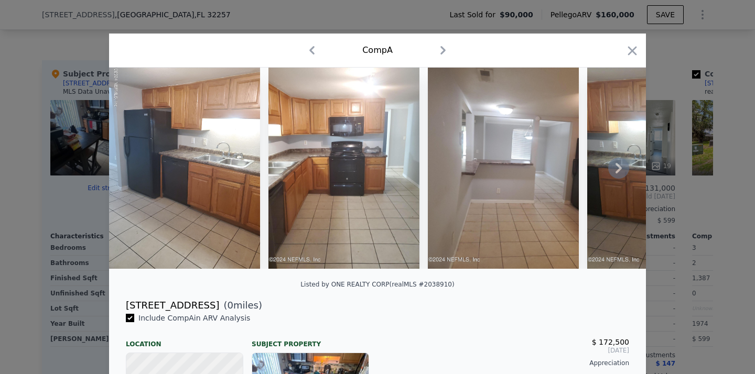
click at [623, 169] on icon at bounding box center [618, 168] width 21 height 21
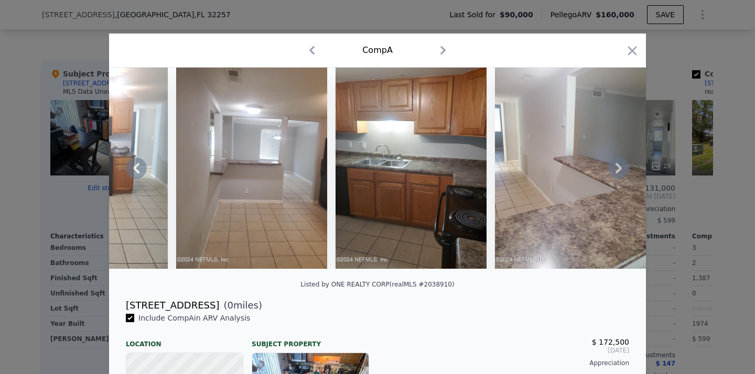
click at [623, 169] on icon at bounding box center [618, 168] width 21 height 21
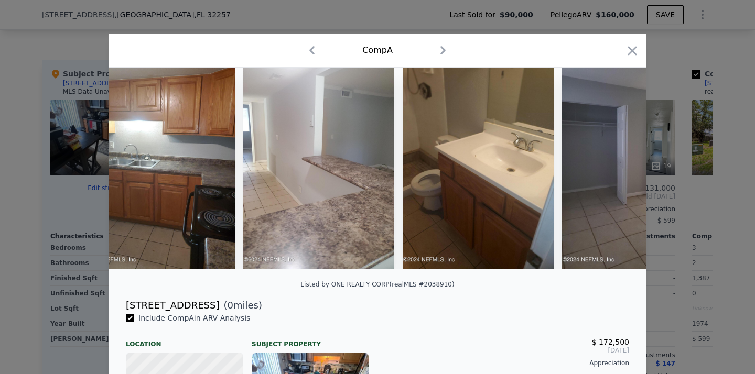
click at [623, 169] on div at bounding box center [377, 168] width 537 height 201
click at [623, 169] on icon at bounding box center [618, 168] width 21 height 21
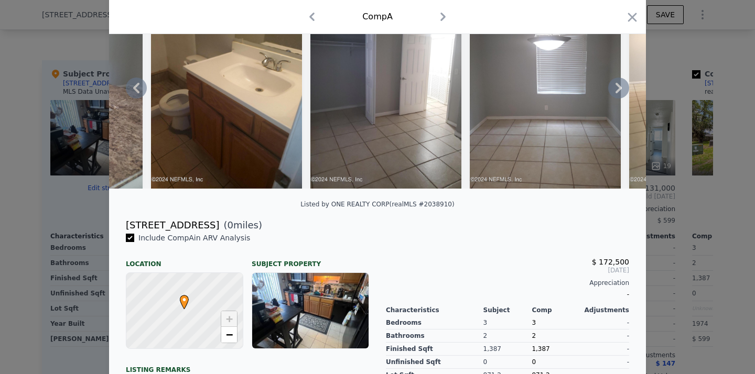
scroll to position [229, 0]
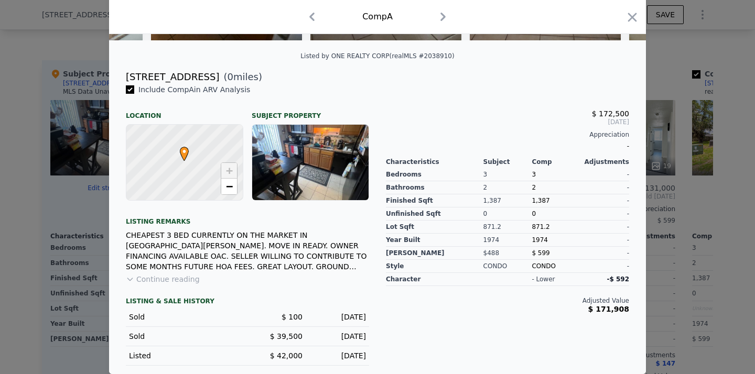
click at [172, 276] on button "Continue reading" at bounding box center [163, 279] width 74 height 10
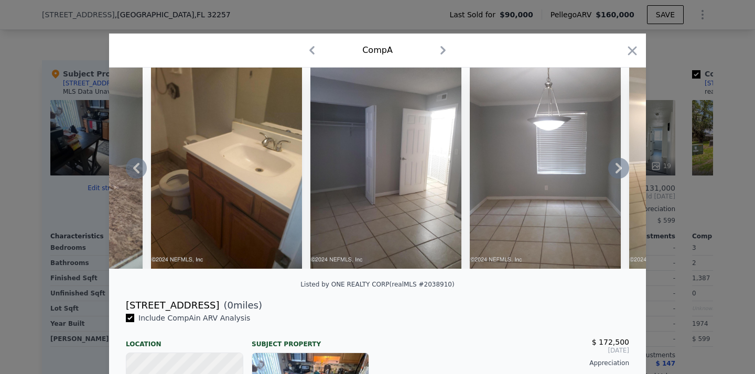
scroll to position [312, 0]
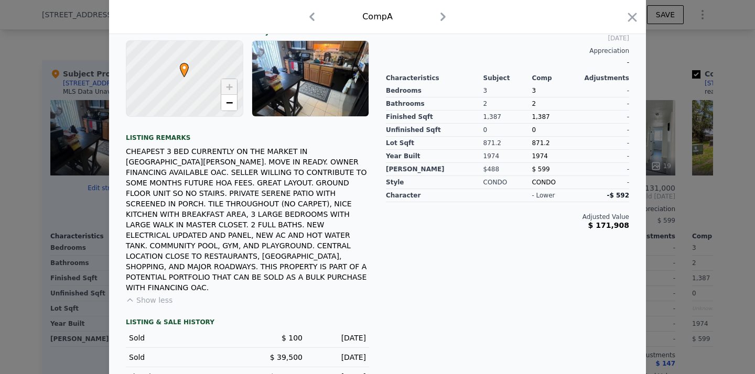
click at [670, 171] on div at bounding box center [377, 187] width 755 height 374
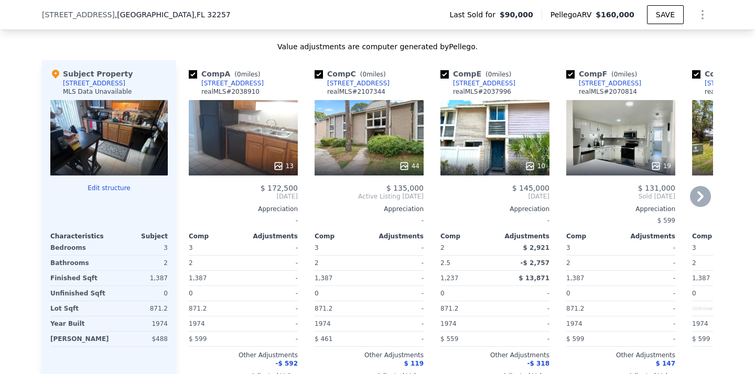
click at [492, 128] on div "10" at bounding box center [494, 137] width 109 height 75
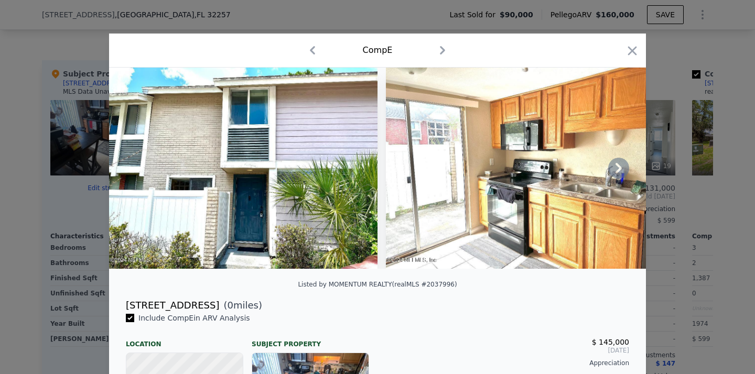
click at [627, 165] on icon at bounding box center [618, 168] width 21 height 21
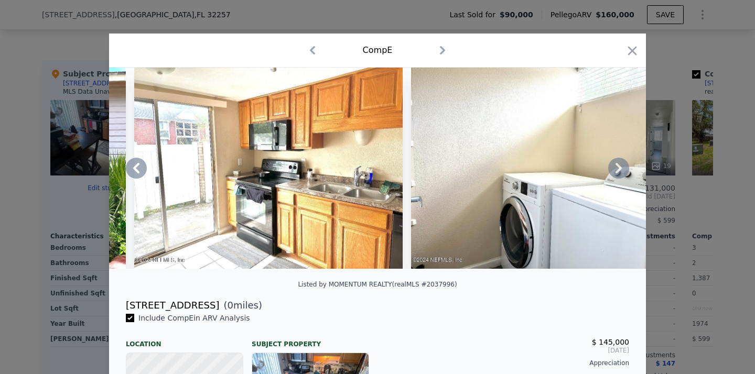
click at [618, 170] on icon at bounding box center [619, 168] width 6 height 10
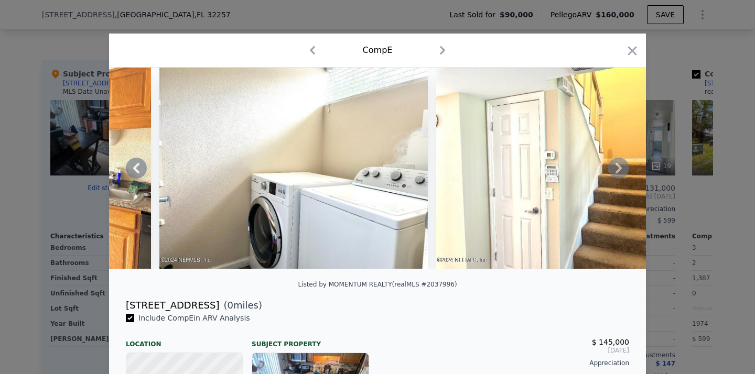
click at [618, 170] on icon at bounding box center [619, 168] width 6 height 10
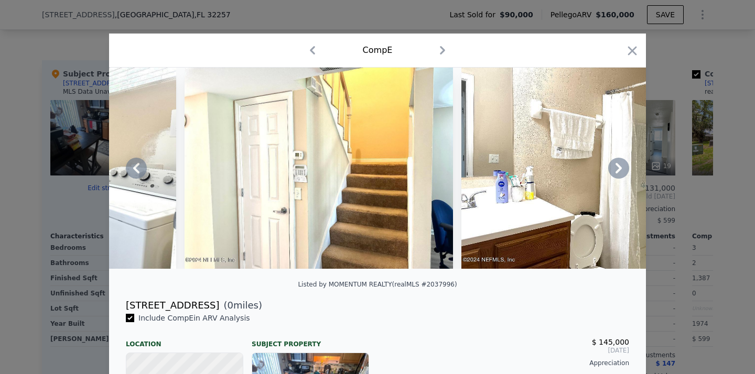
click at [618, 170] on icon at bounding box center [619, 168] width 6 height 10
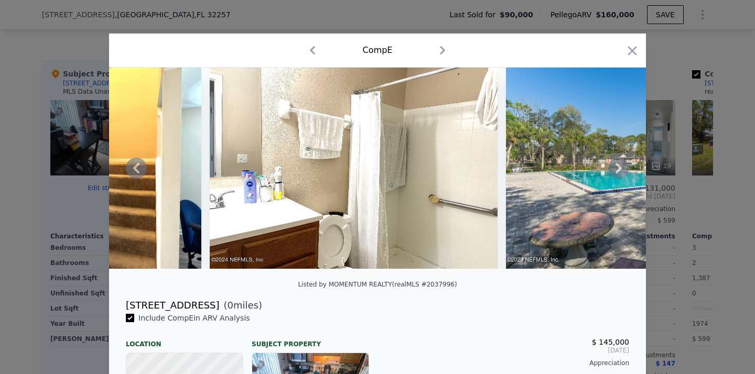
click at [618, 170] on icon at bounding box center [619, 168] width 6 height 10
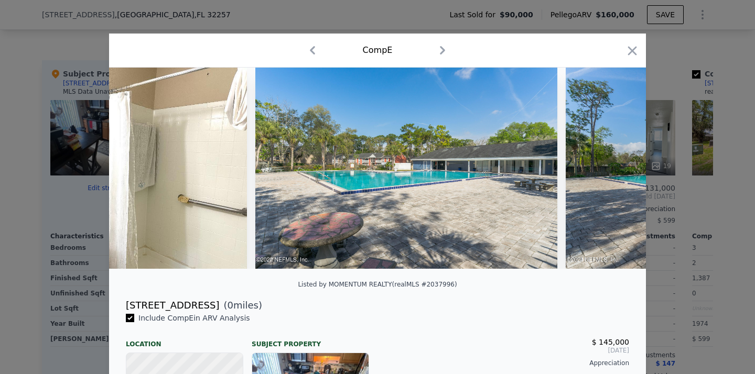
scroll to position [0, 1258]
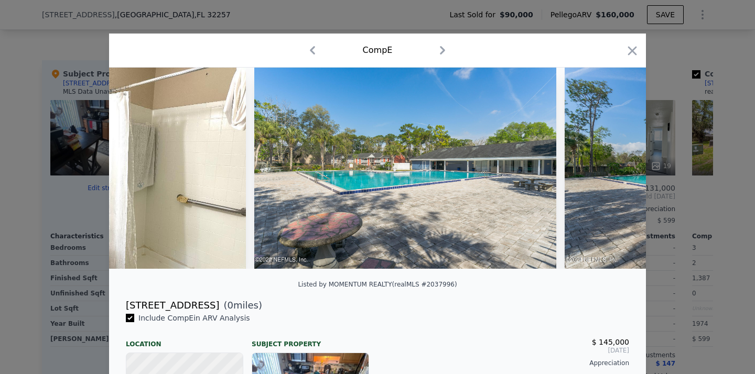
click at [618, 170] on div at bounding box center [377, 168] width 537 height 201
click at [618, 170] on icon at bounding box center [619, 168] width 6 height 10
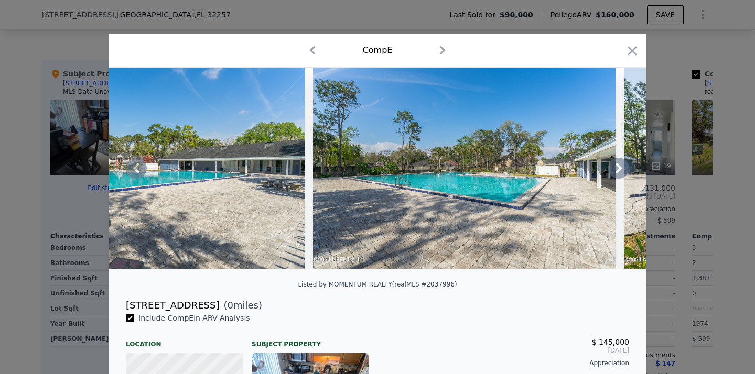
click at [618, 170] on icon at bounding box center [619, 168] width 6 height 10
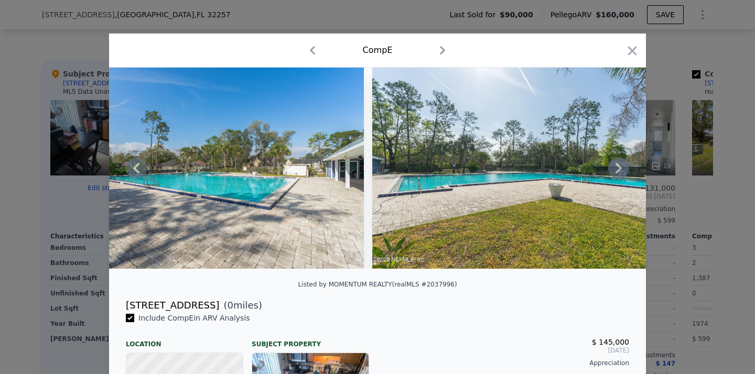
click at [618, 170] on icon at bounding box center [619, 168] width 6 height 10
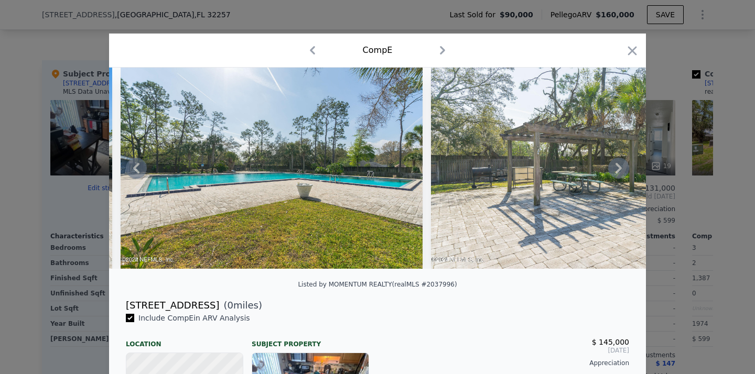
click at [618, 170] on icon at bounding box center [619, 168] width 6 height 10
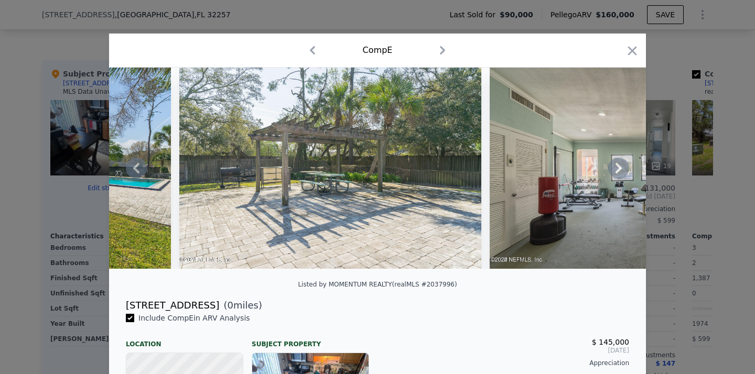
click at [618, 170] on icon at bounding box center [619, 168] width 6 height 10
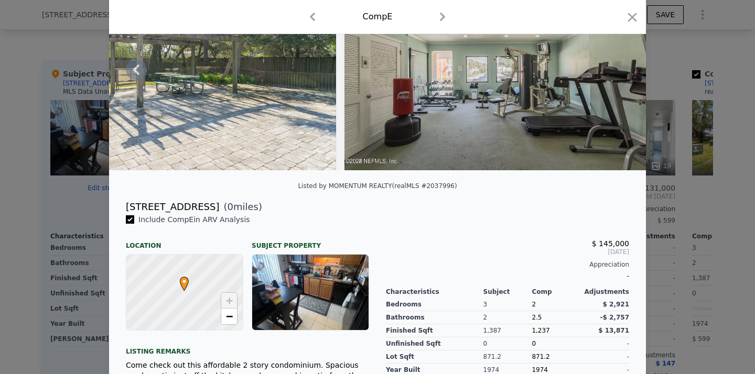
scroll to position [209, 0]
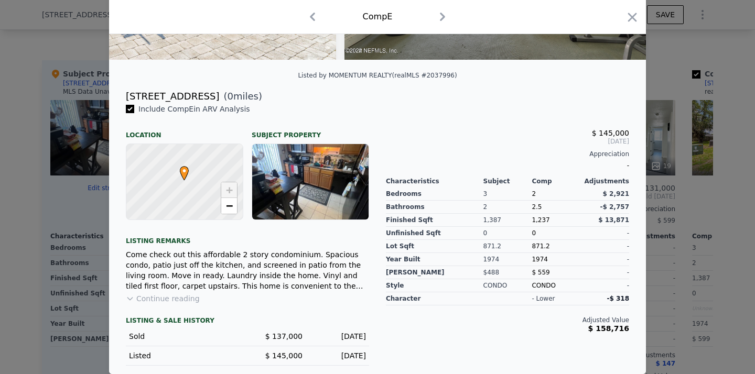
click at [166, 298] on button "Continue reading" at bounding box center [163, 299] width 74 height 10
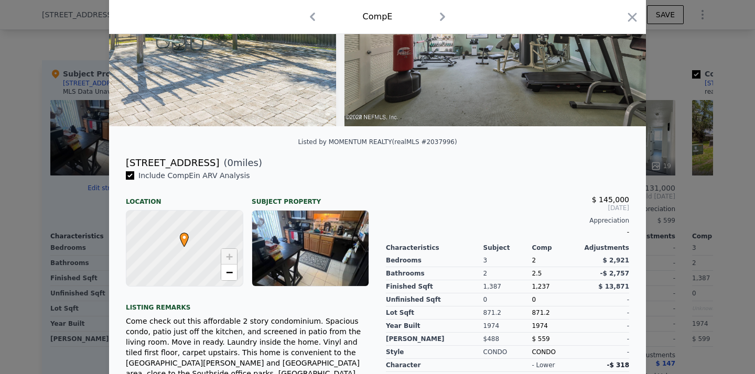
scroll to position [0, 0]
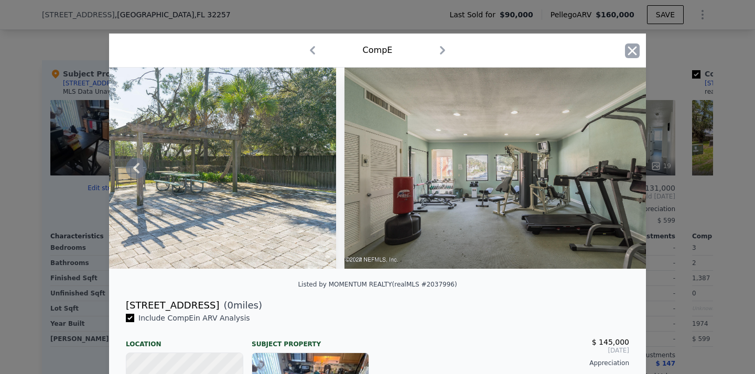
click at [632, 45] on icon "button" at bounding box center [632, 51] width 15 height 15
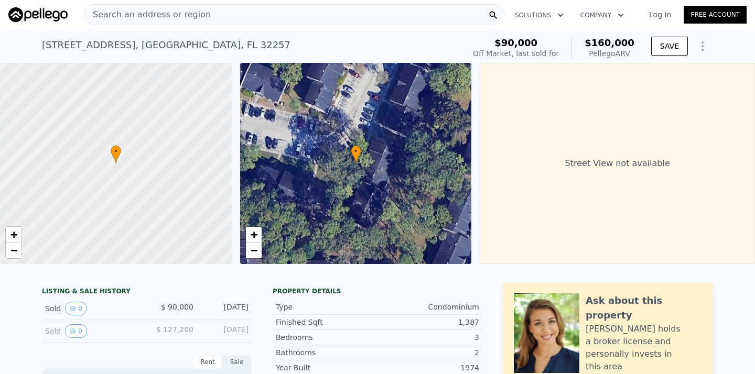
click at [276, 20] on div "Search an address or region" at bounding box center [294, 14] width 420 height 21
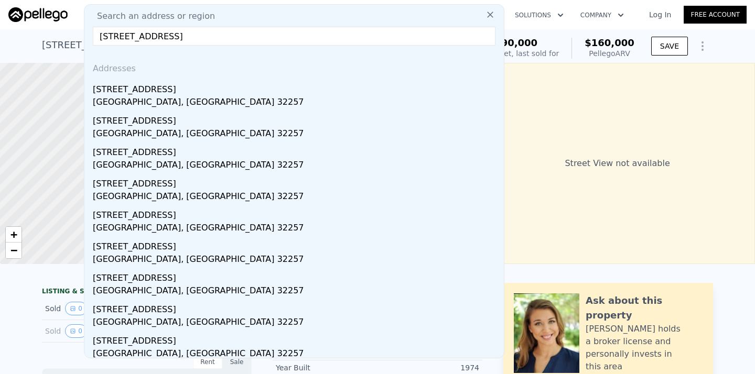
click at [202, 34] on input "[STREET_ADDRESS]" at bounding box center [294, 36] width 403 height 19
click at [338, 34] on input "[STREET_ADDRESS]" at bounding box center [294, 36] width 403 height 19
click at [227, 30] on input "[STREET_ADDRESS]" at bounding box center [294, 36] width 403 height 19
click at [301, 22] on div "Search an address or region" at bounding box center [294, 16] width 411 height 13
click at [238, 31] on input "[STREET_ADDRESS]" at bounding box center [294, 36] width 403 height 19
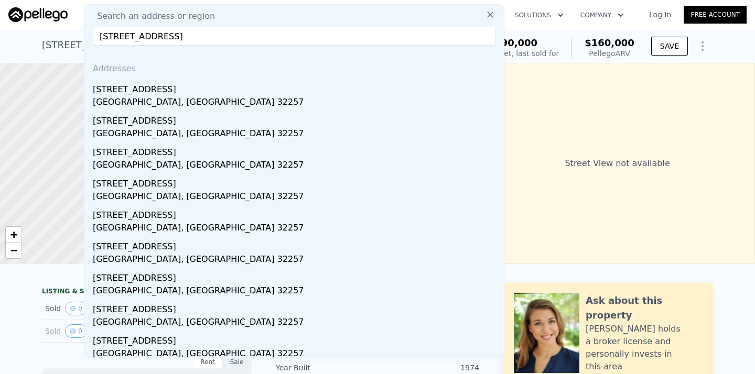
click at [123, 36] on input "[STREET_ADDRESS]" at bounding box center [294, 36] width 403 height 19
click at [121, 36] on input "[STREET_ADDRESS]" at bounding box center [294, 36] width 403 height 19
click at [118, 36] on input "[STREET_ADDRESS]" at bounding box center [294, 36] width 403 height 19
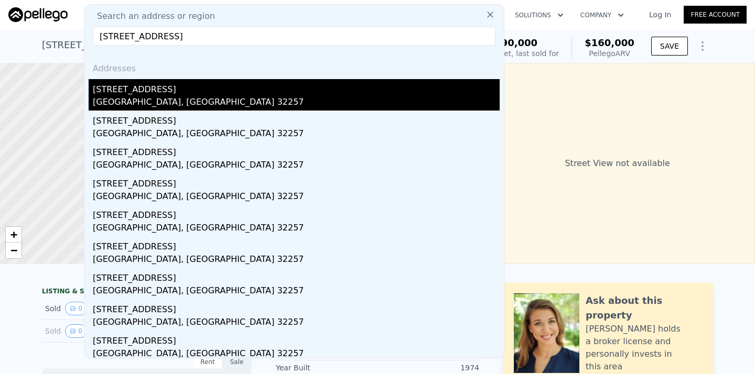
type input "[STREET_ADDRESS]"
click at [170, 96] on div "[GEOGRAPHIC_DATA], [GEOGRAPHIC_DATA] 32257" at bounding box center [296, 103] width 407 height 15
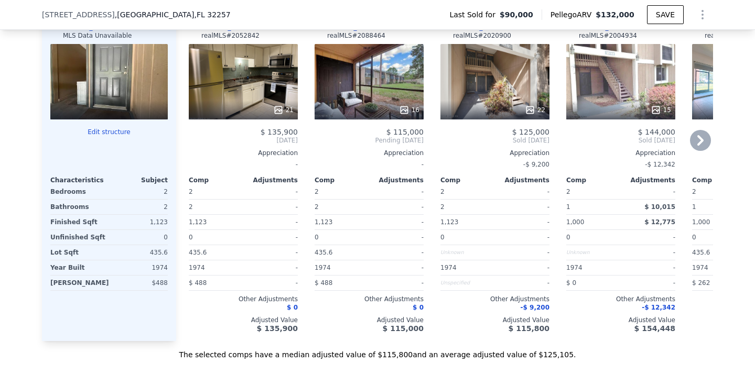
scroll to position [1130, 0]
